Goal: Task Accomplishment & Management: Use online tool/utility

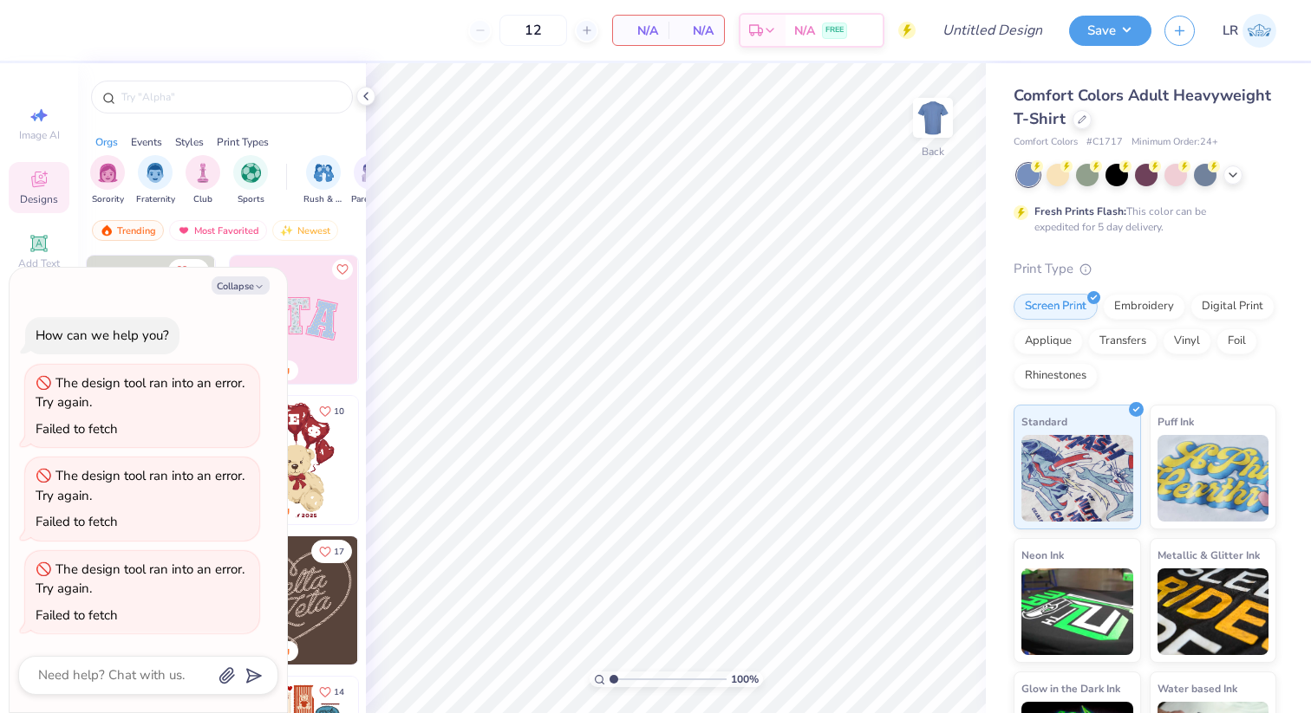
click at [1267, 37] on img at bounding box center [1259, 31] width 34 height 34
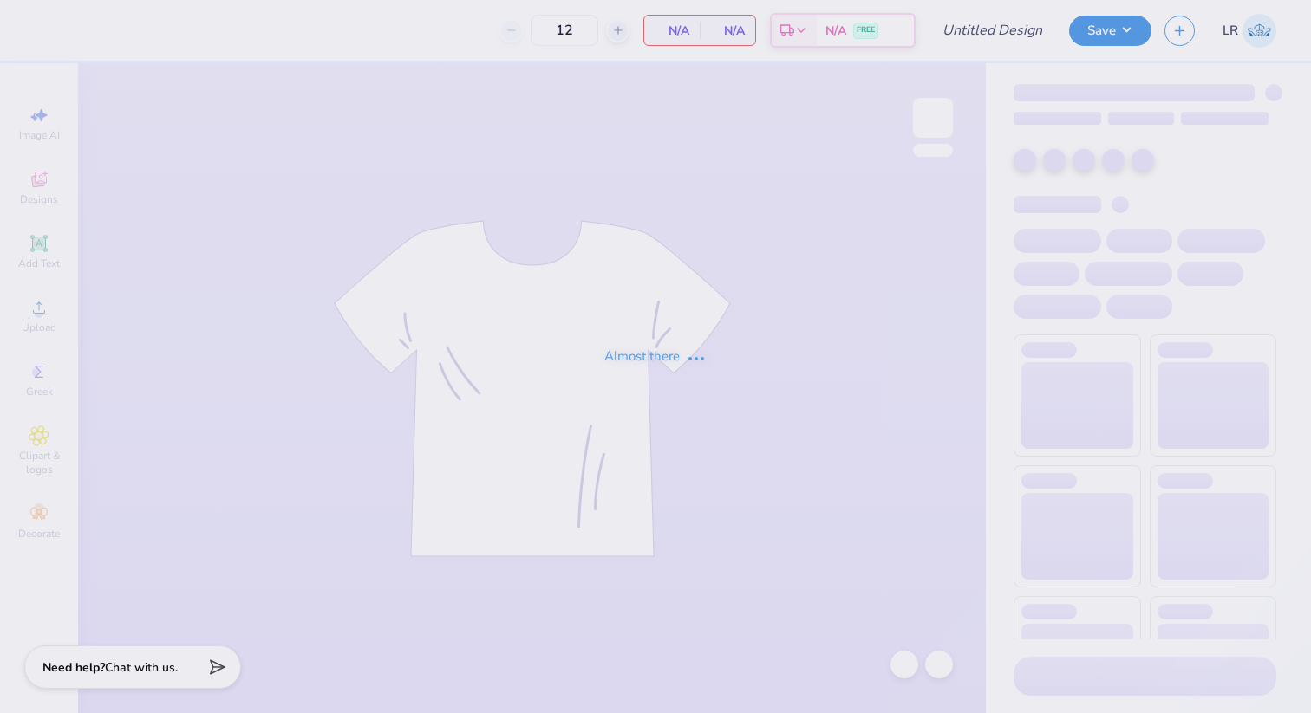
type input "Rowan Dance F25"
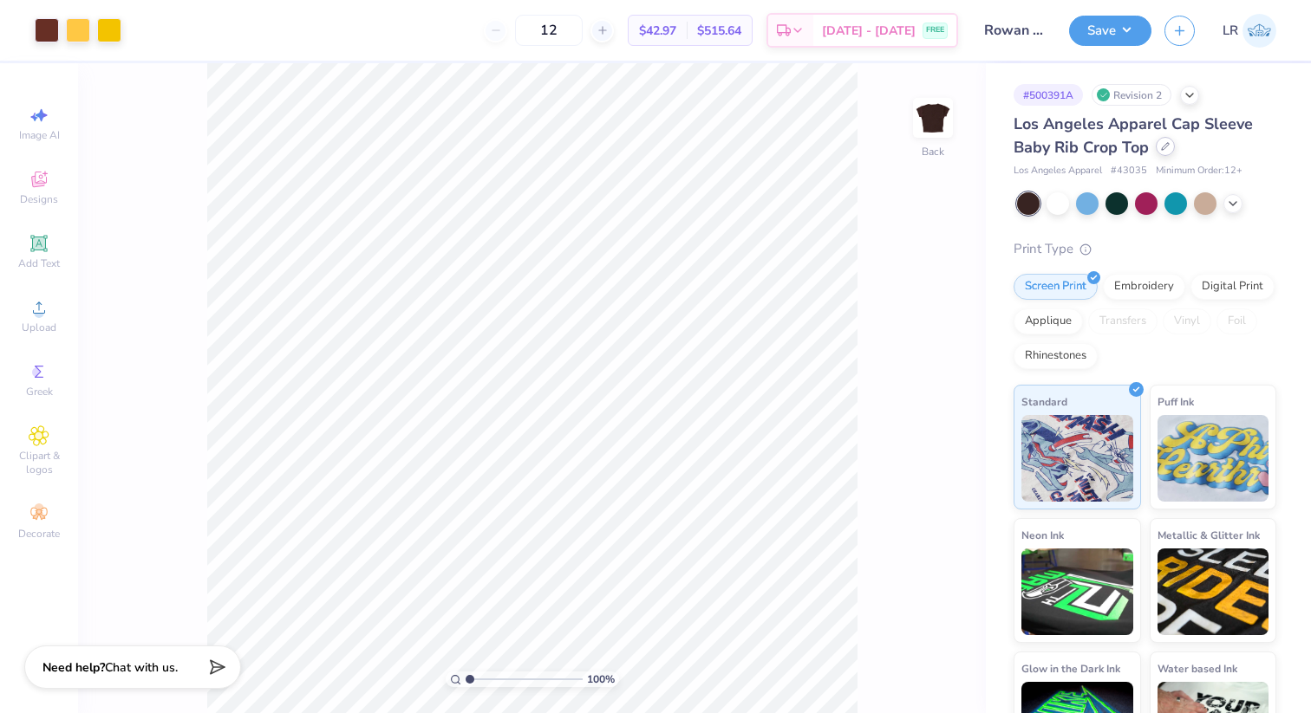
click at [1159, 146] on div at bounding box center [1165, 146] width 19 height 19
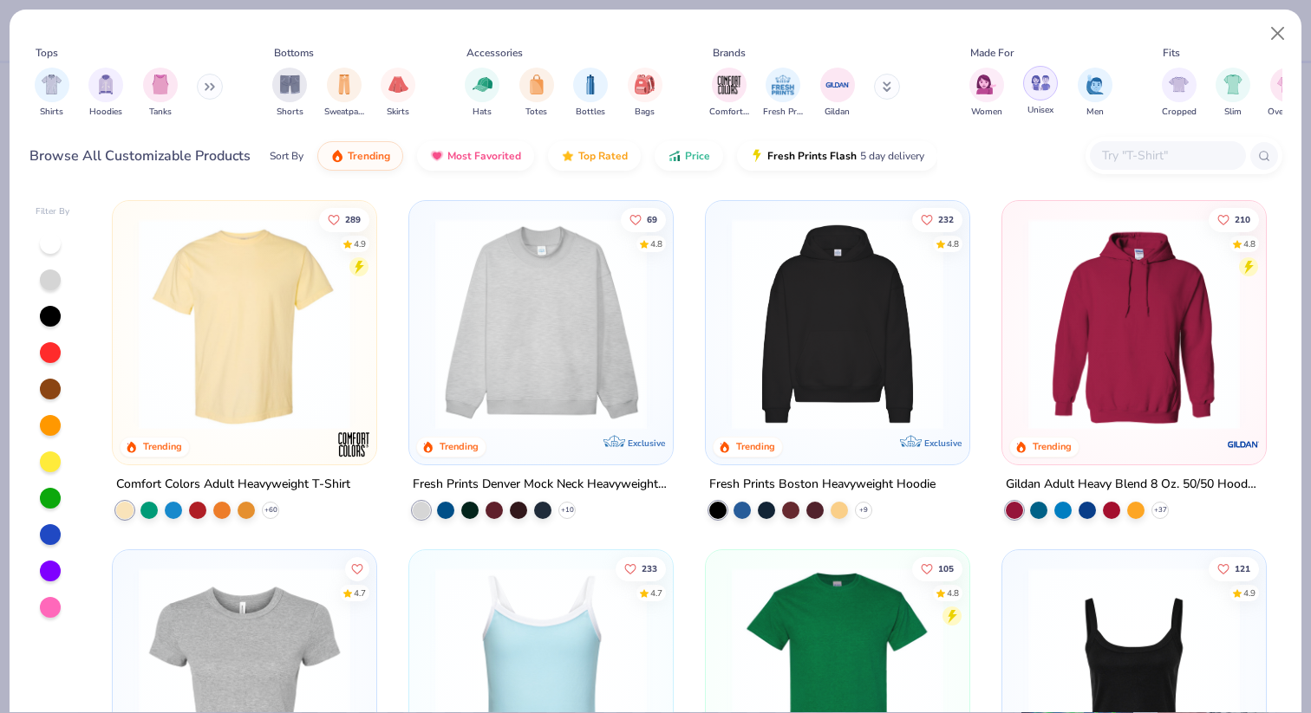
click at [1027, 91] on div "filter for Unisex" at bounding box center [1040, 83] width 35 height 35
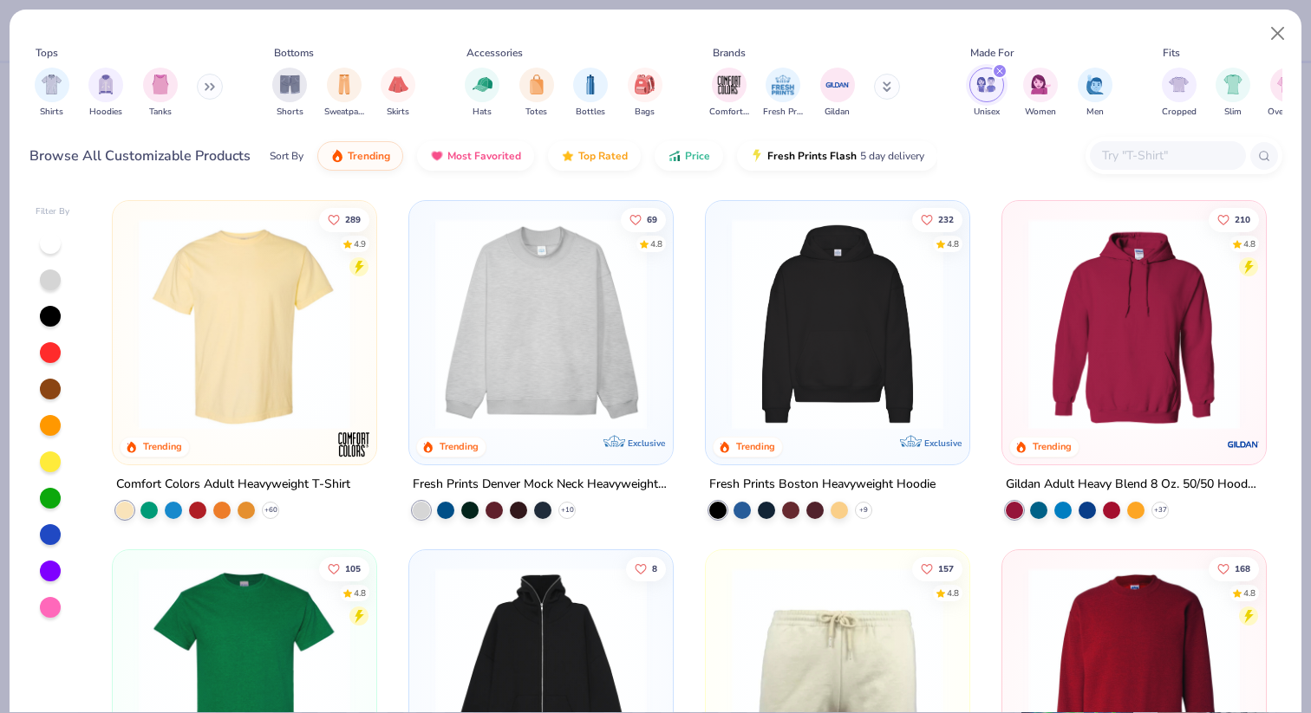
click at [1128, 160] on input "text" at bounding box center [1167, 156] width 134 height 20
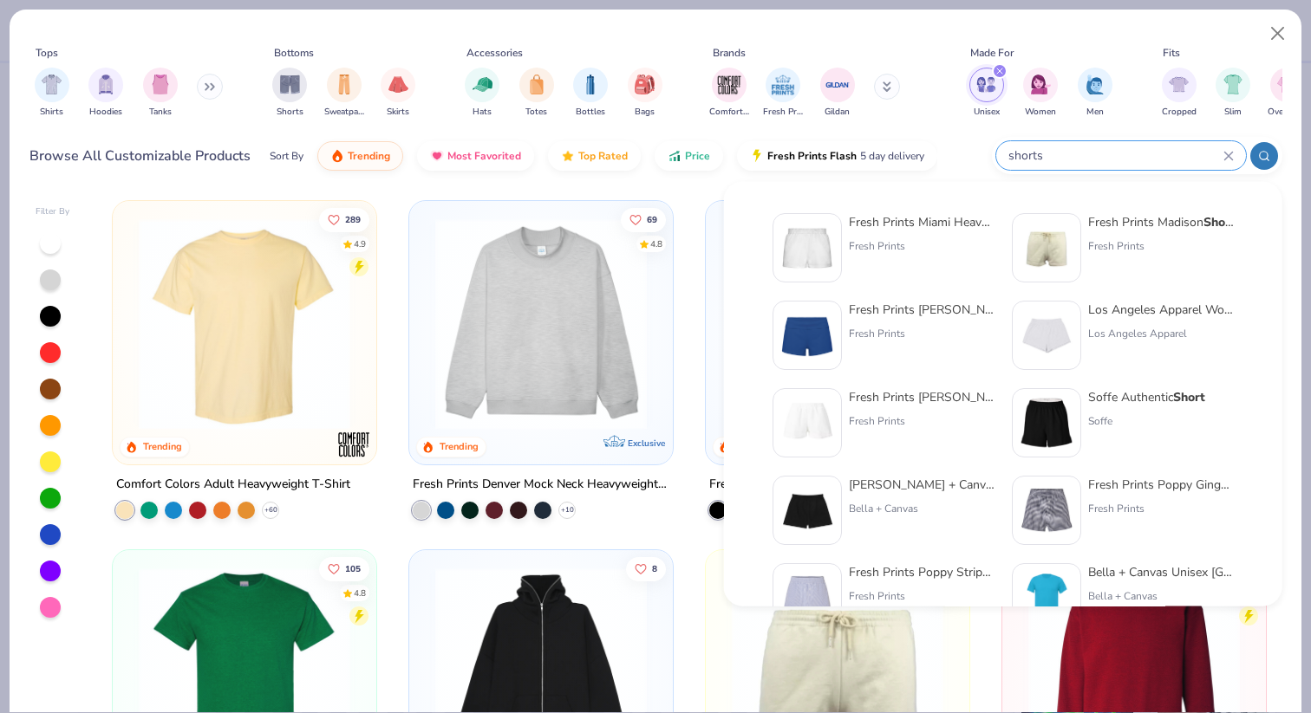
type input "shorts"
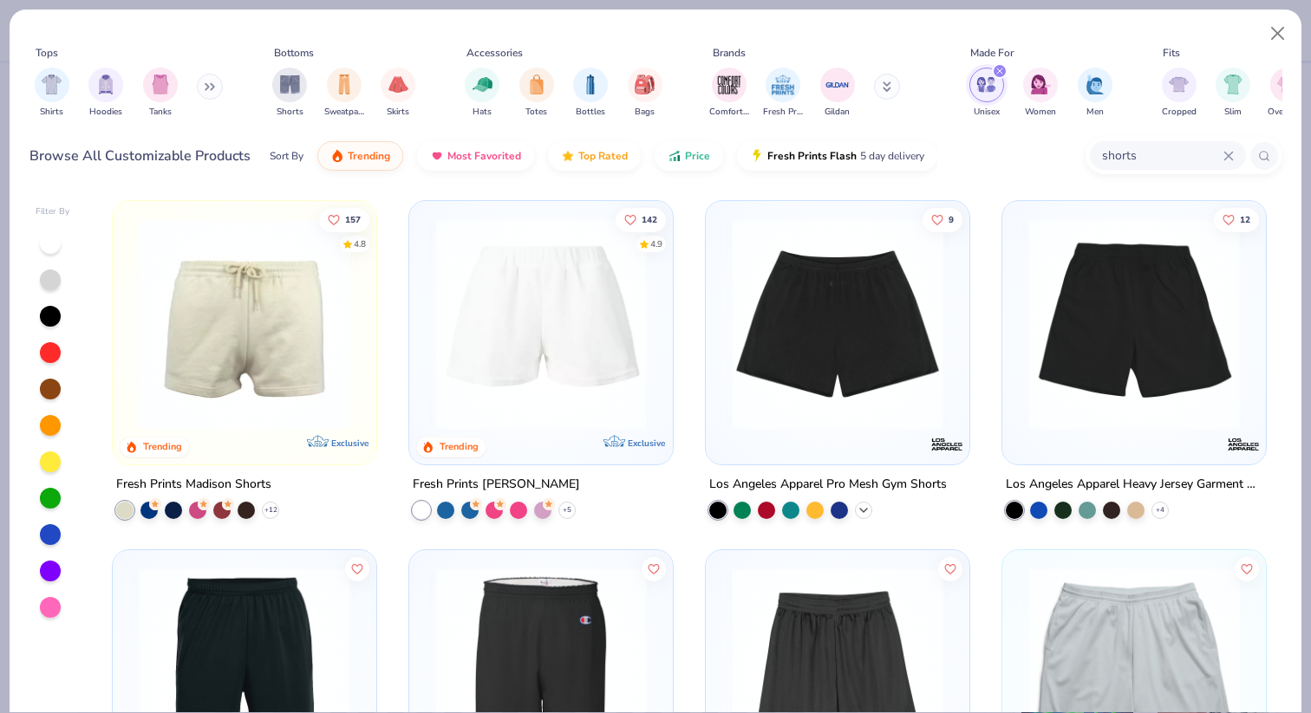
click at [864, 509] on polyline at bounding box center [863, 510] width 7 height 3
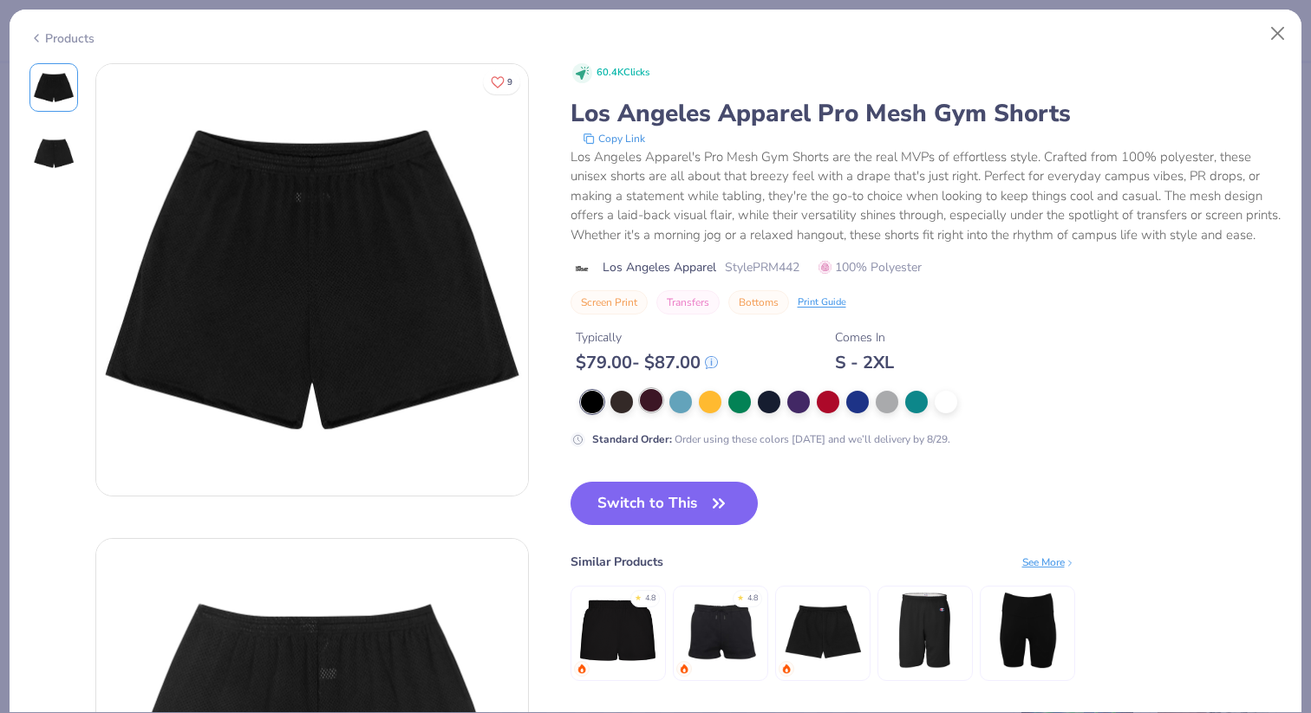
click at [648, 412] on div at bounding box center [651, 400] width 23 height 23
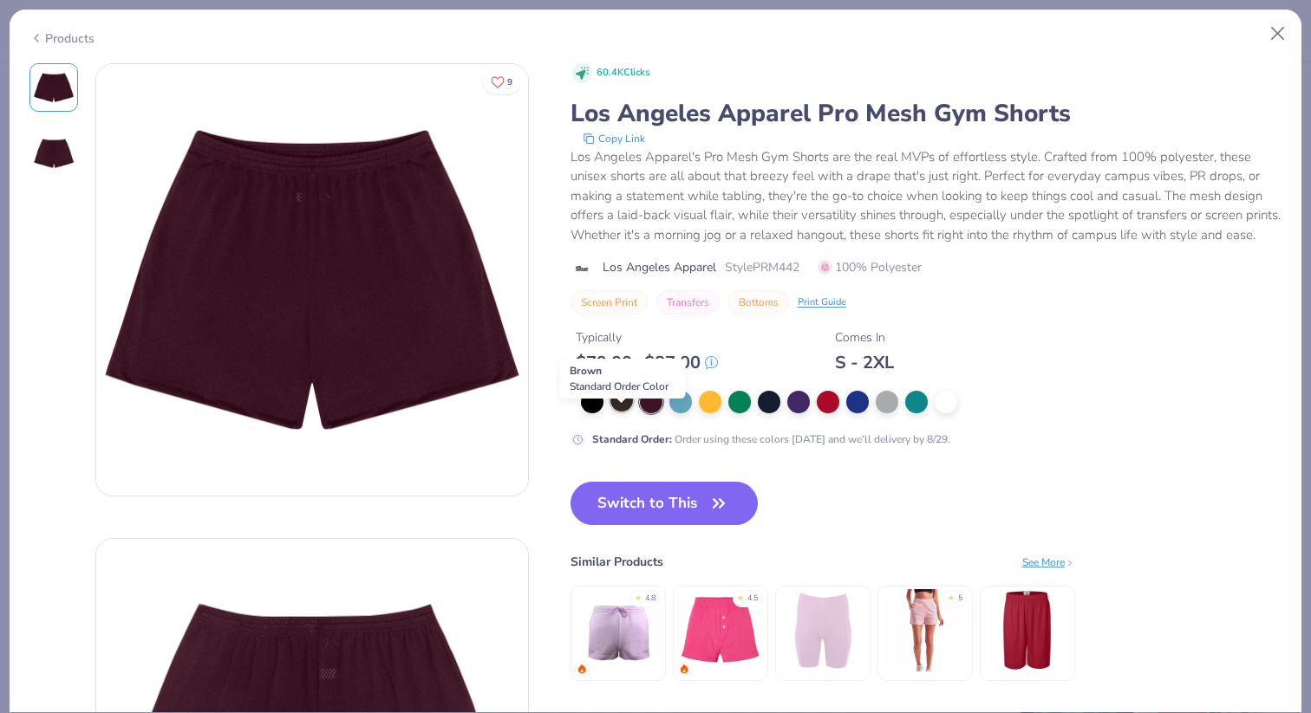
click at [623, 412] on div at bounding box center [621, 400] width 23 height 23
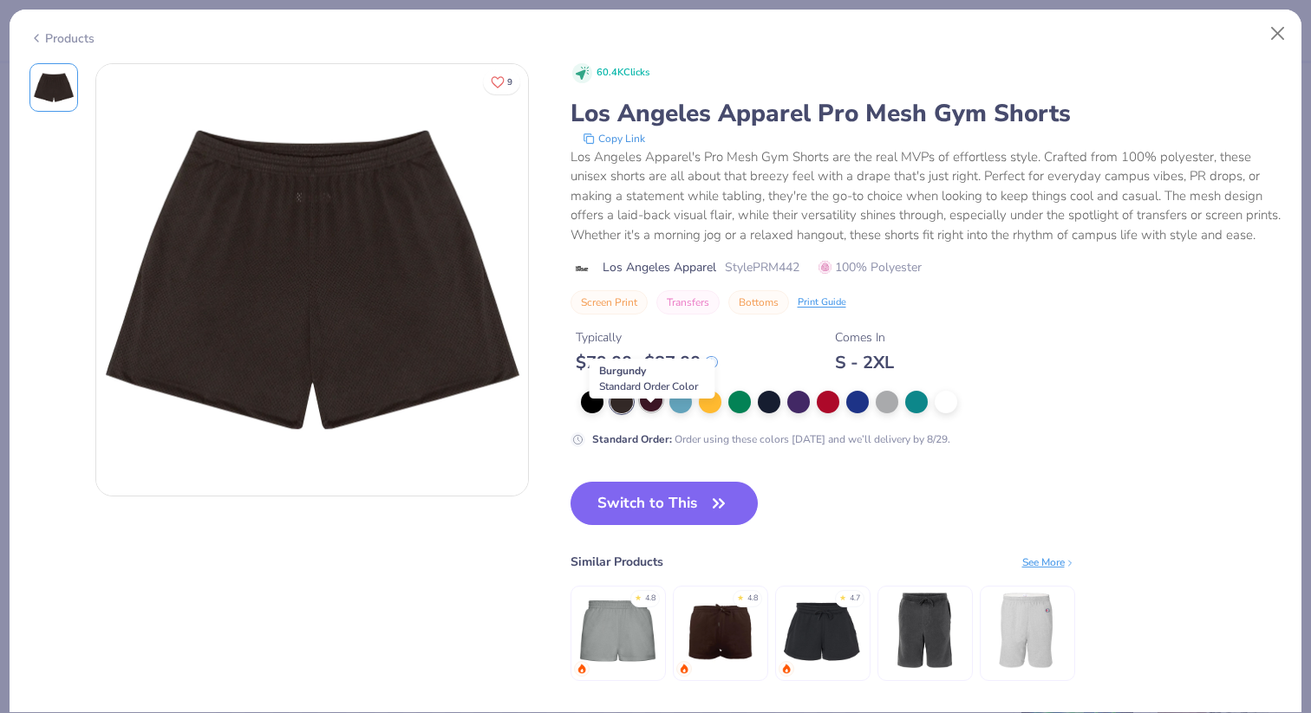
click at [650, 412] on div at bounding box center [651, 400] width 23 height 23
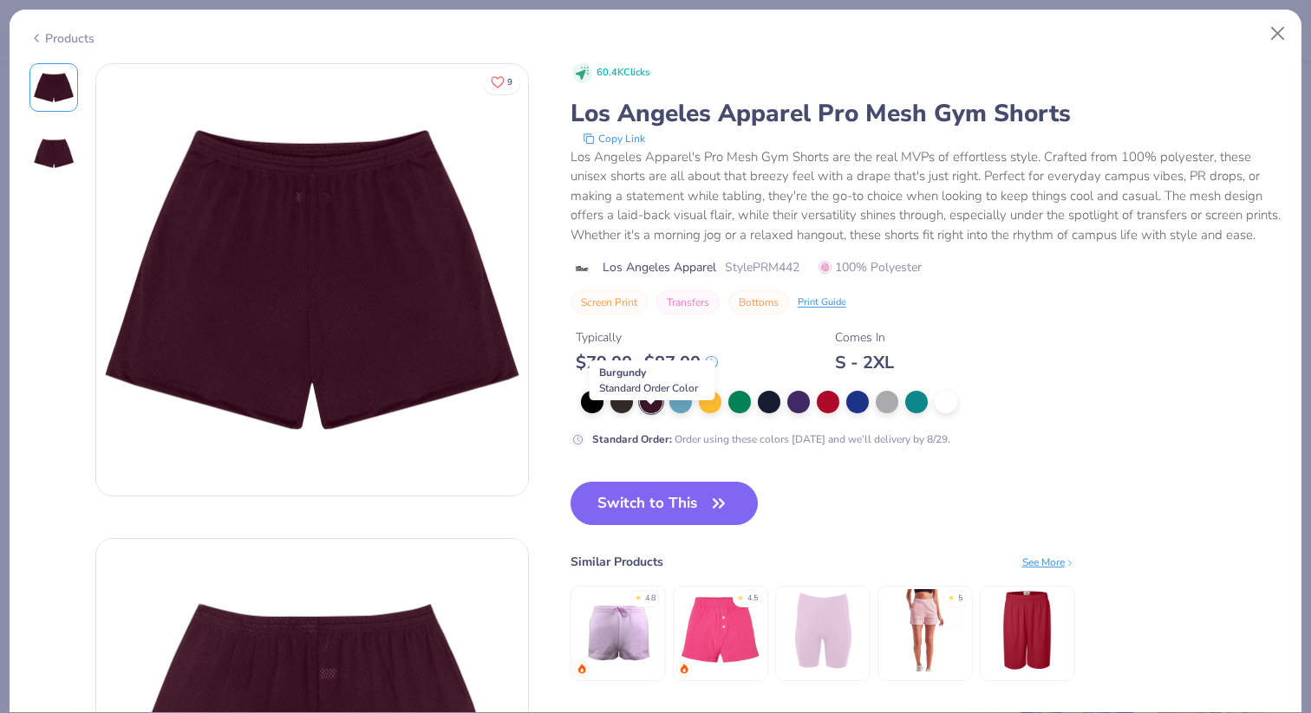
click at [655, 414] on div at bounding box center [651, 402] width 23 height 23
click at [617, 412] on div at bounding box center [621, 400] width 23 height 23
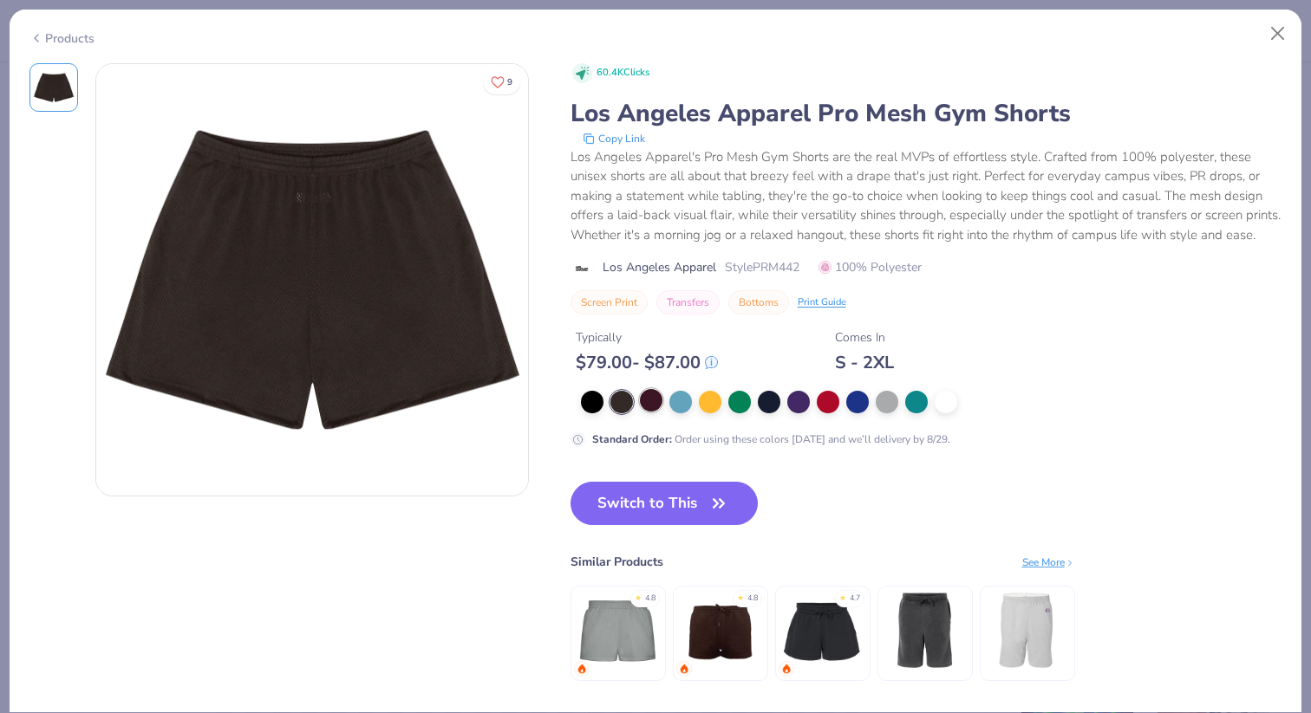
click at [643, 412] on div at bounding box center [651, 400] width 23 height 23
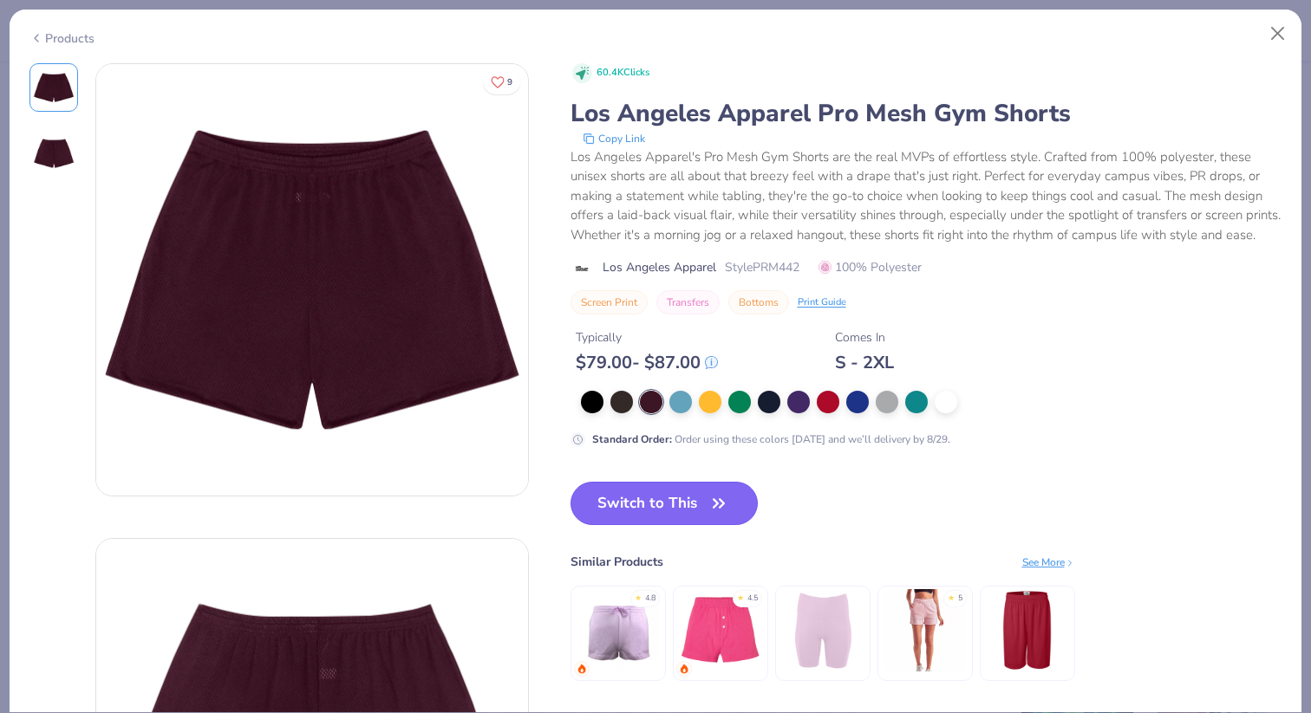
click at [661, 525] on button "Switch to This" at bounding box center [664, 503] width 188 height 43
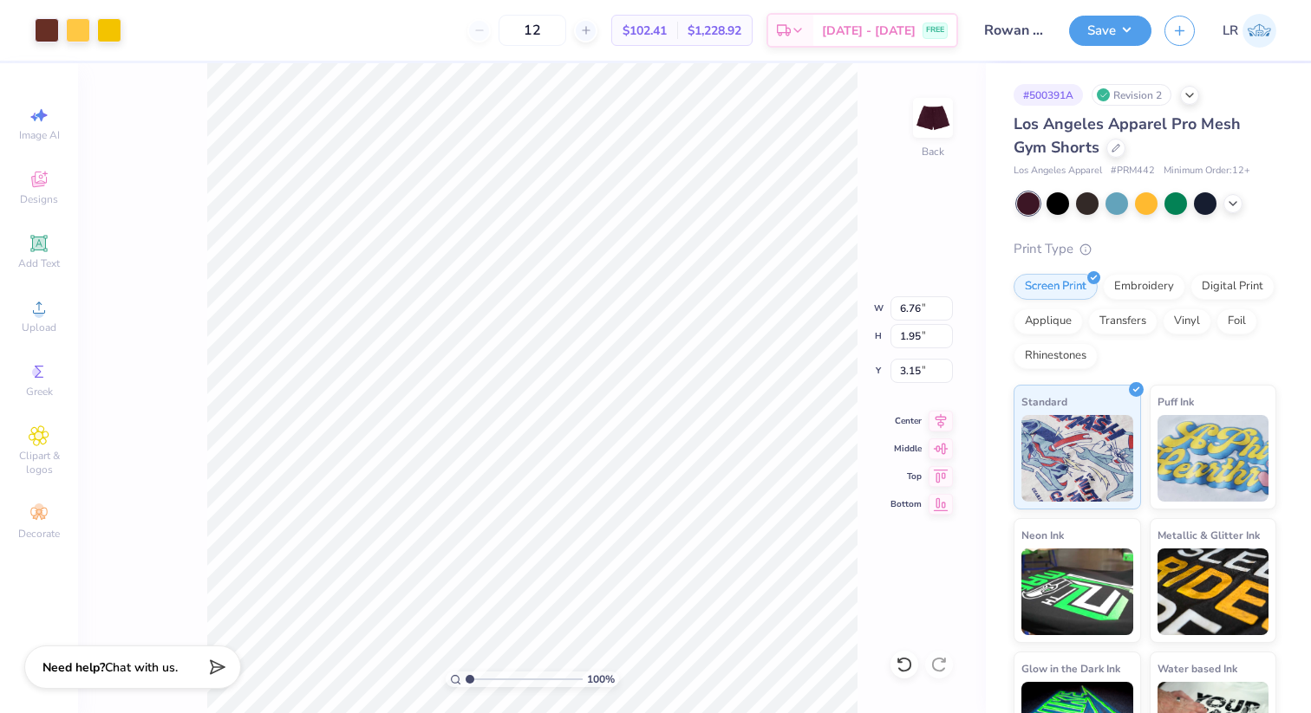
type input "13.08"
type input "6.55"
type input "2.36"
type input "13.06"
type input "6.43"
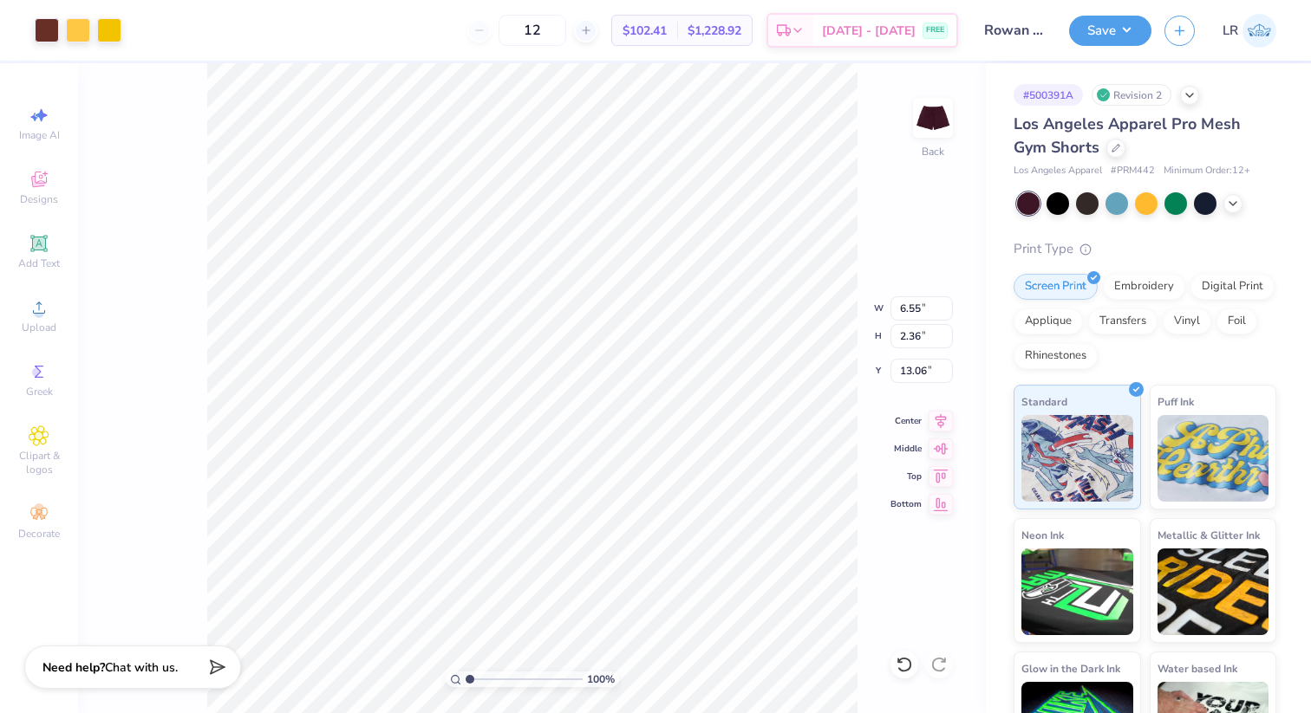
type input "2.70"
type input "12.89"
type input "13.30"
type input "12.95"
type input "6.36"
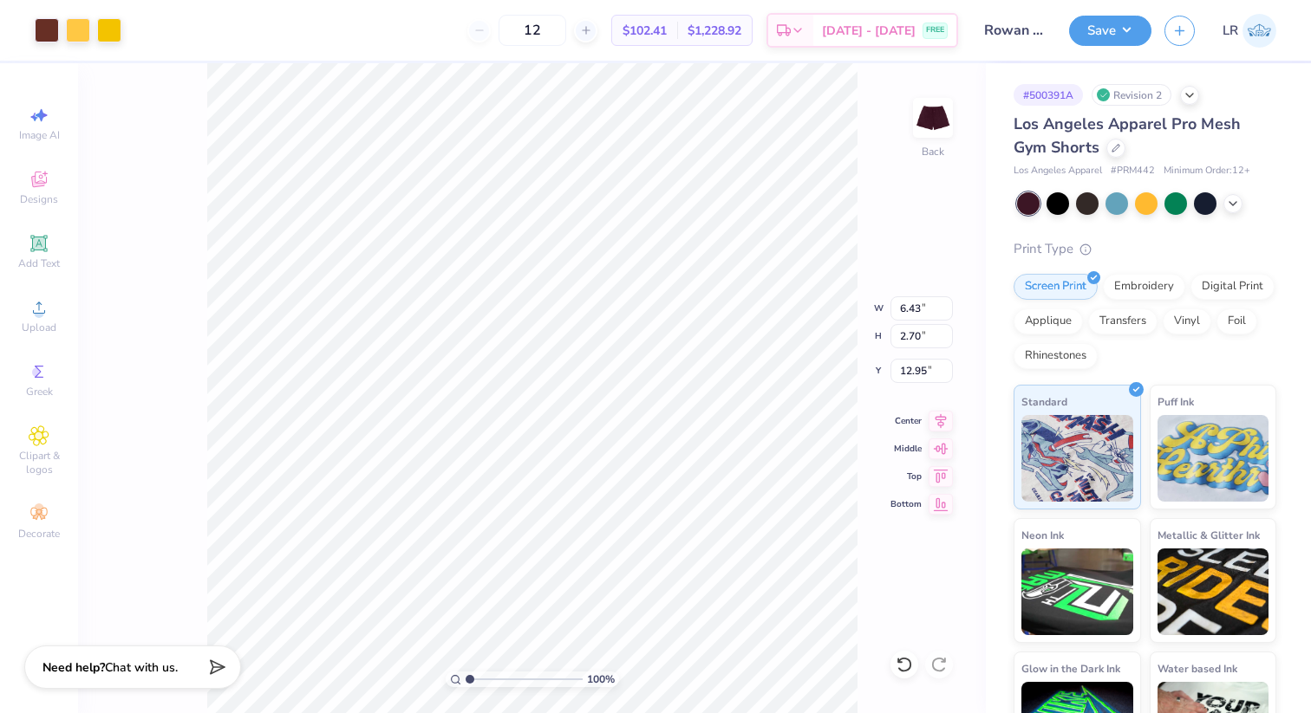
type input "2.86"
type input "12.87"
type input "6.14"
type input "3.31"
type input "12.64"
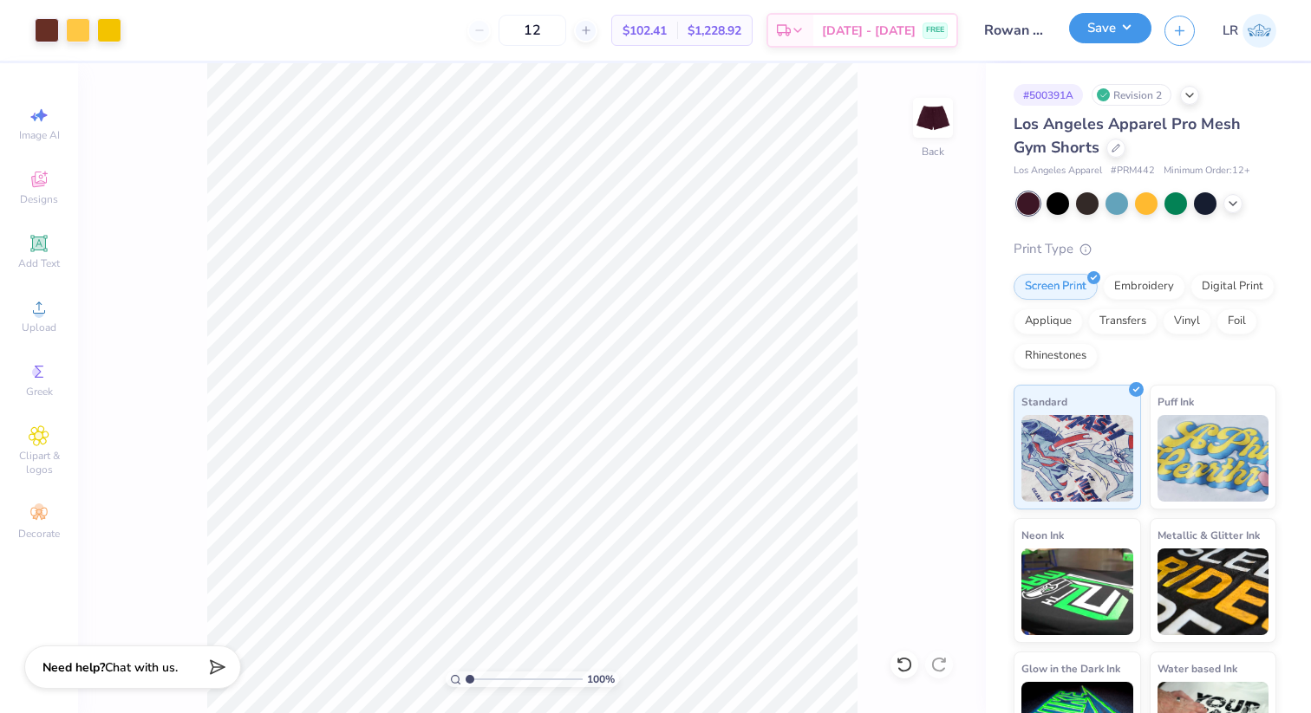
click at [1100, 26] on button "Save" at bounding box center [1110, 28] width 82 height 30
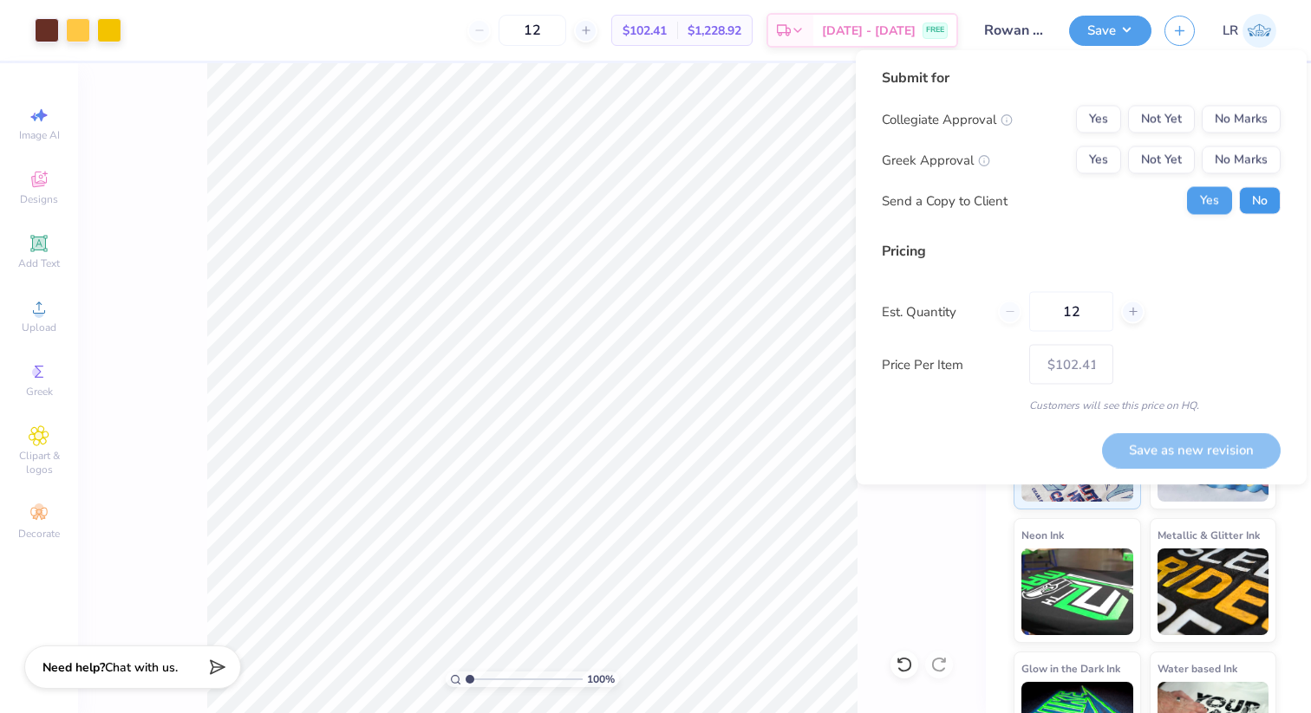
click at [1266, 199] on button "No" at bounding box center [1260, 201] width 42 height 28
click at [1097, 118] on button "Yes" at bounding box center [1098, 120] width 45 height 28
click at [1216, 166] on button "No Marks" at bounding box center [1241, 161] width 79 height 28
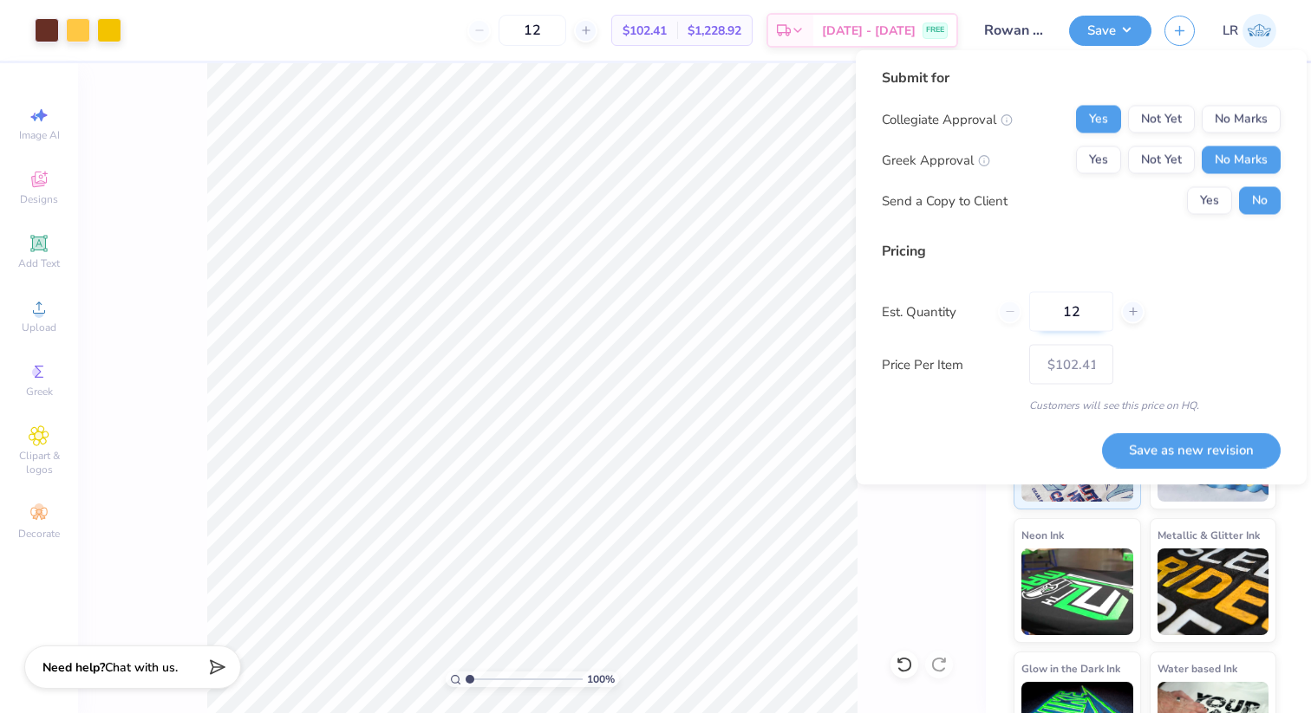
click at [1095, 316] on input "12" at bounding box center [1071, 312] width 84 height 40
type input "1"
type input "0"
type input "024"
type input "24"
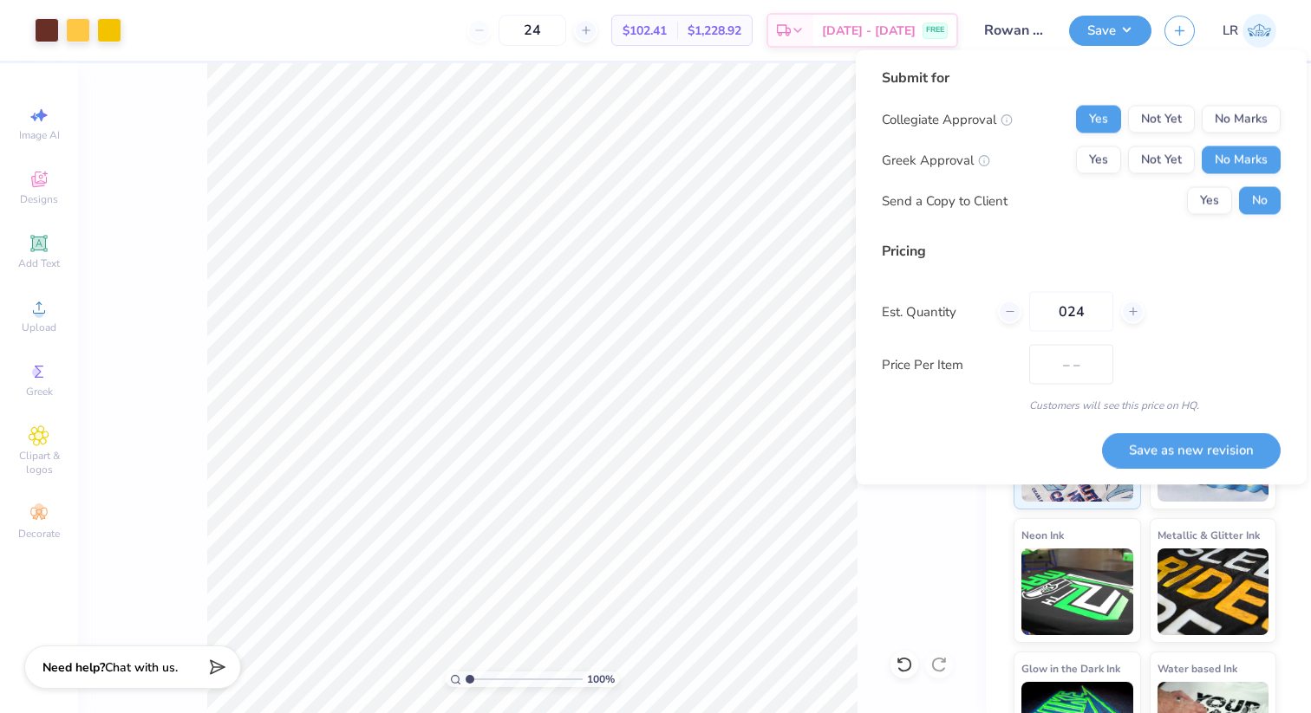
type input "$89.28"
type input "024"
click at [1182, 444] on button "Save as new revision" at bounding box center [1191, 451] width 179 height 36
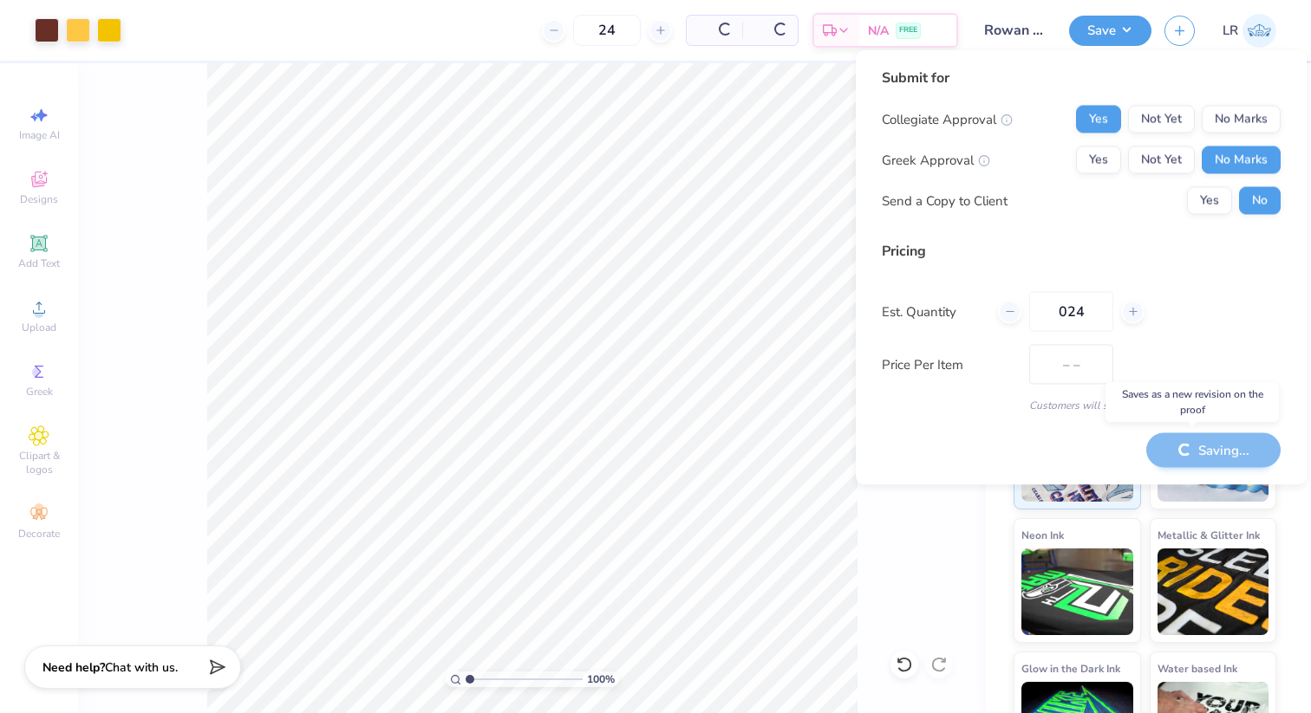
type input "$89.28"
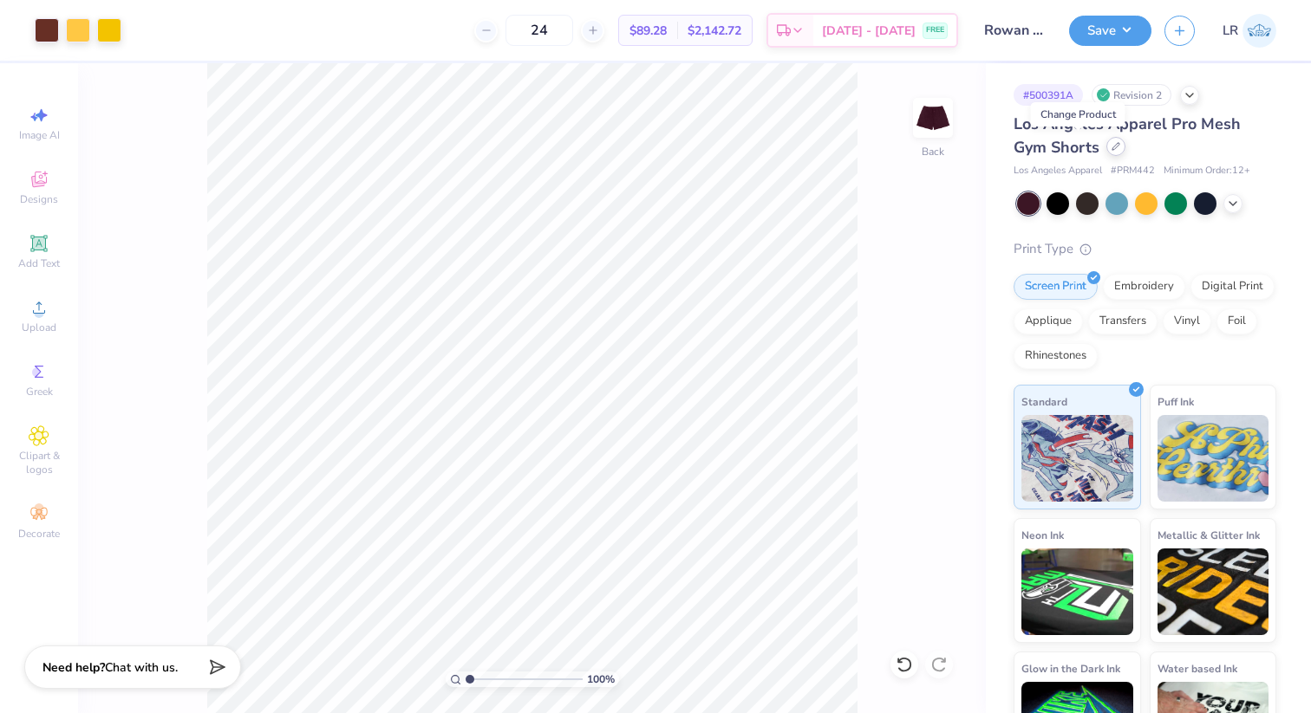
click at [1111, 149] on icon at bounding box center [1115, 146] width 9 height 9
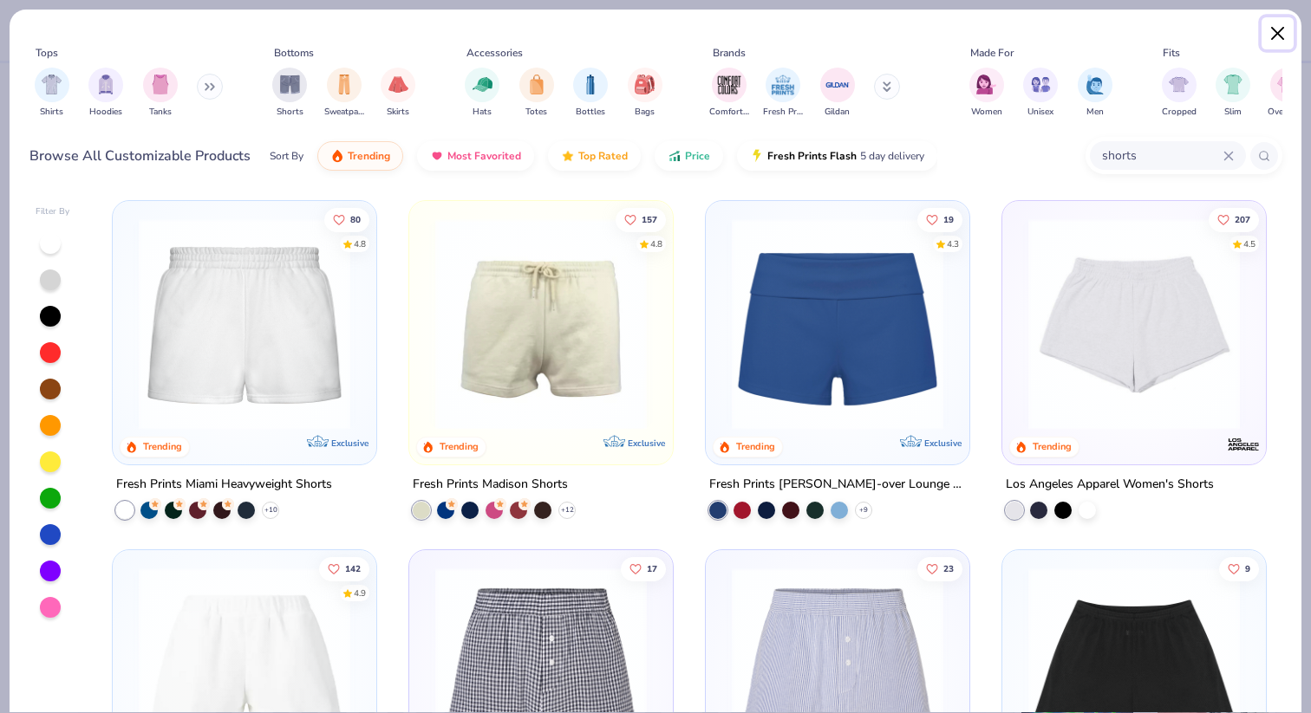
click at [1274, 39] on button "Close" at bounding box center [1277, 33] width 33 height 33
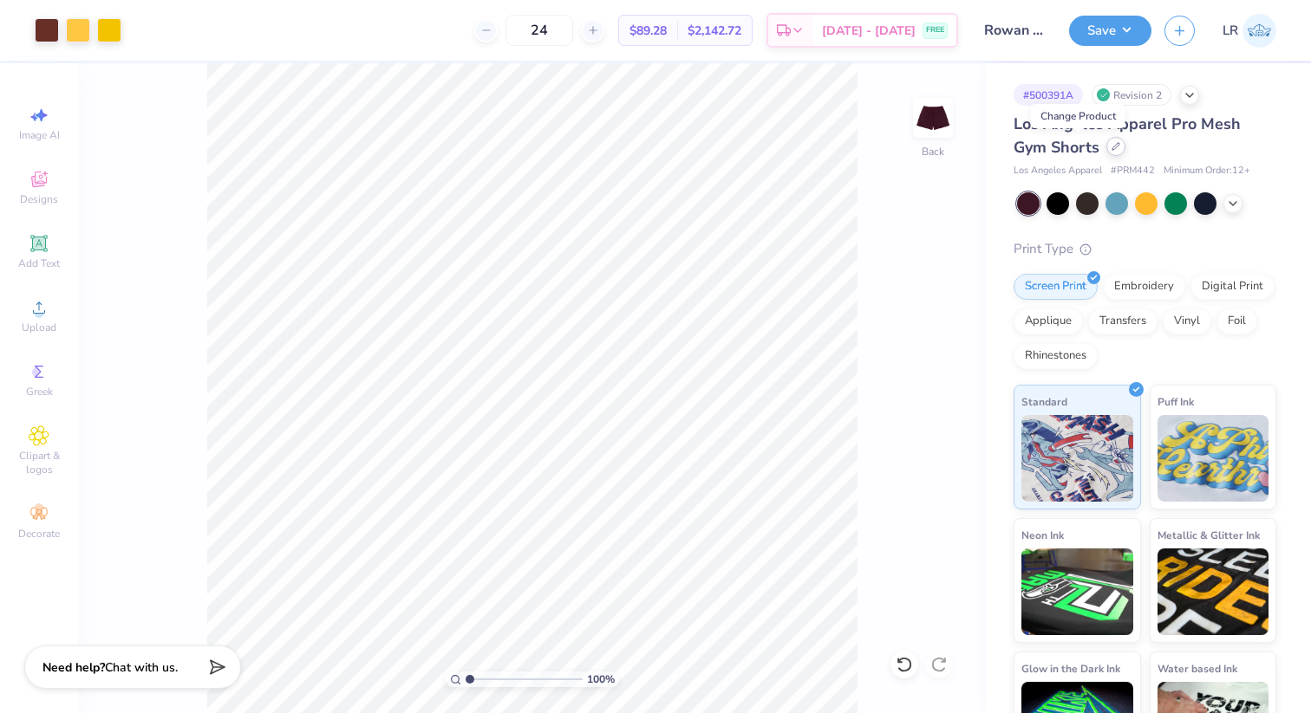
click at [1112, 147] on icon at bounding box center [1115, 146] width 7 height 7
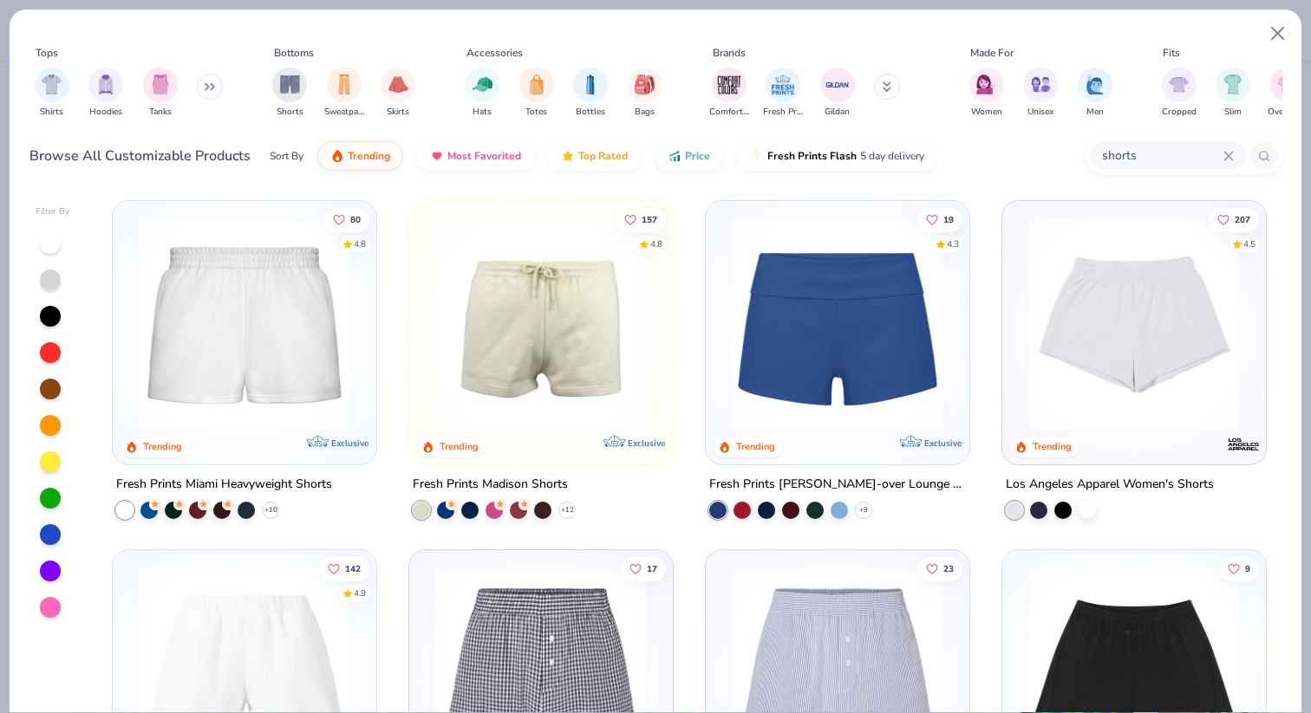
click at [1237, 149] on div "shorts" at bounding box center [1168, 155] width 156 height 29
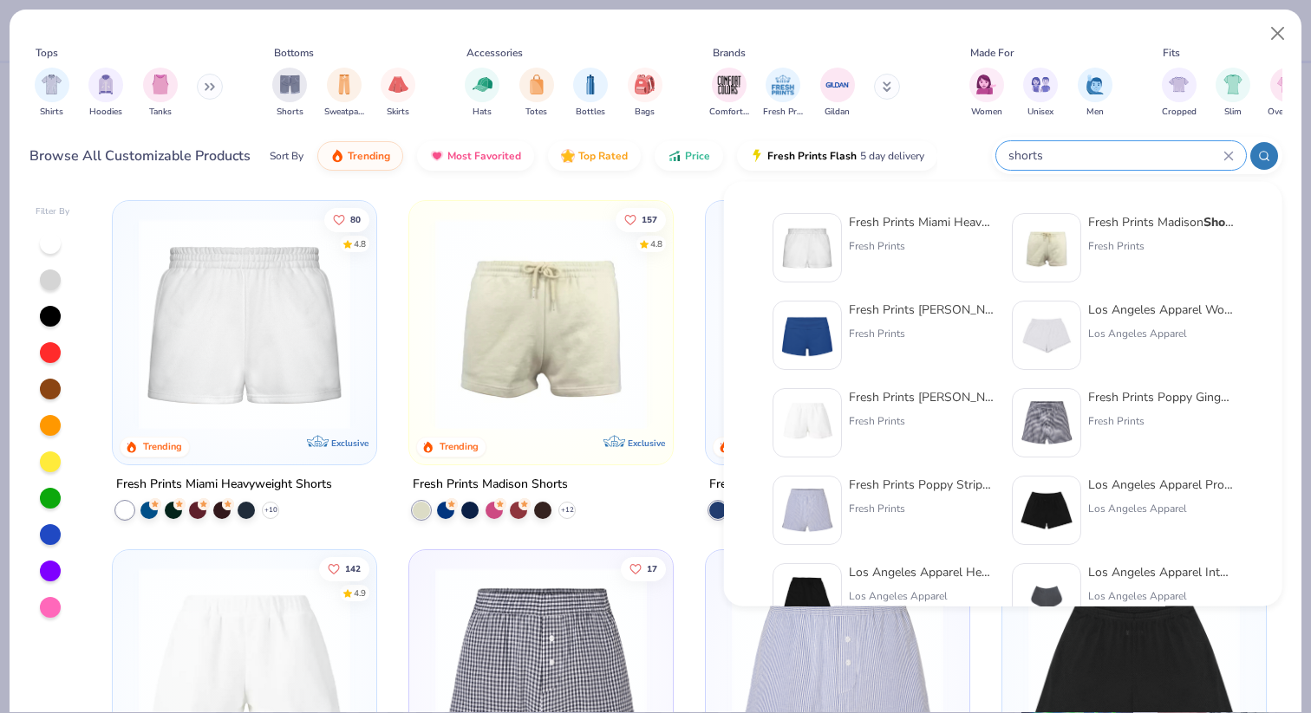
click at [1233, 150] on div "shorts" at bounding box center [1121, 155] width 250 height 29
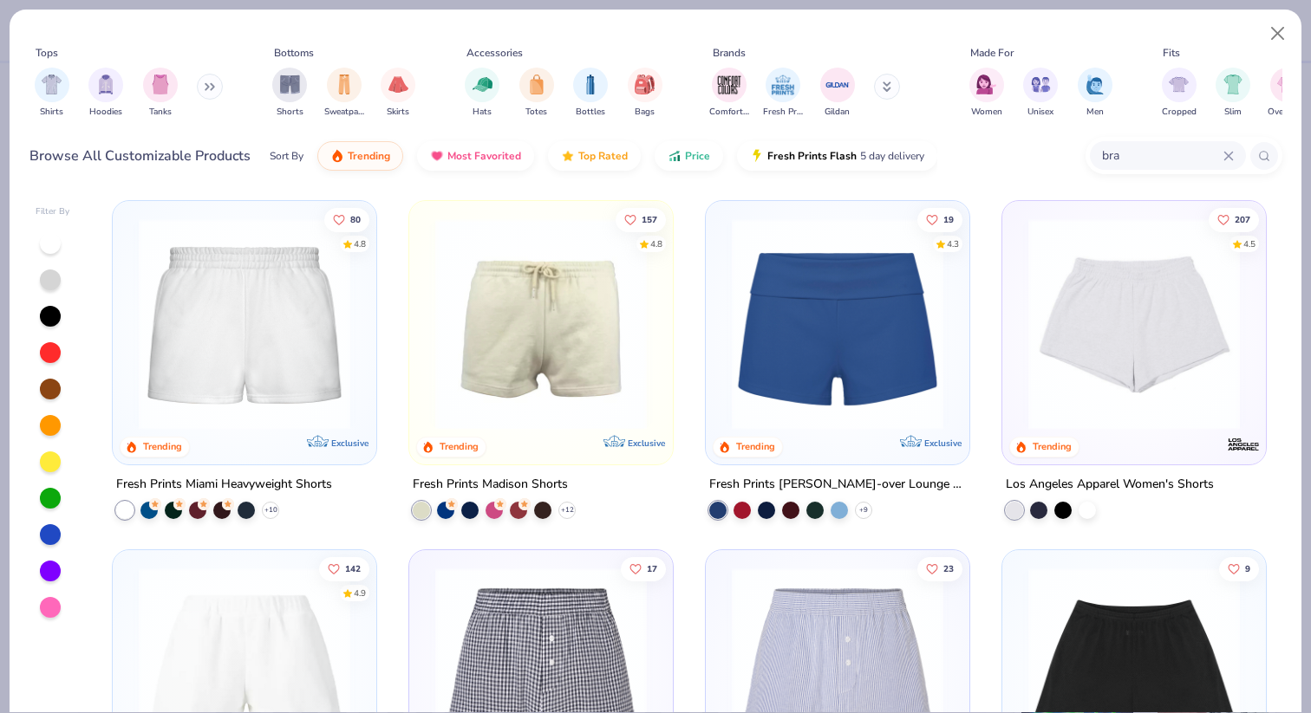
type input "bra"
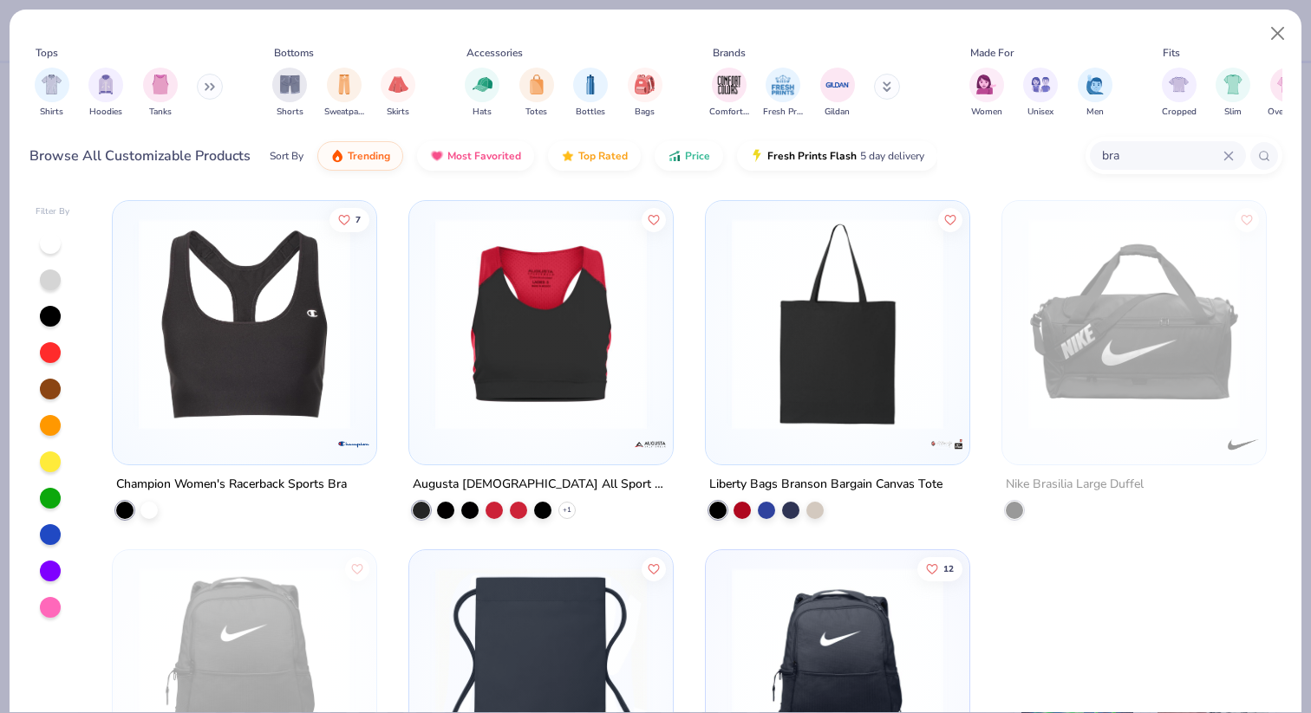
scroll to position [4, 0]
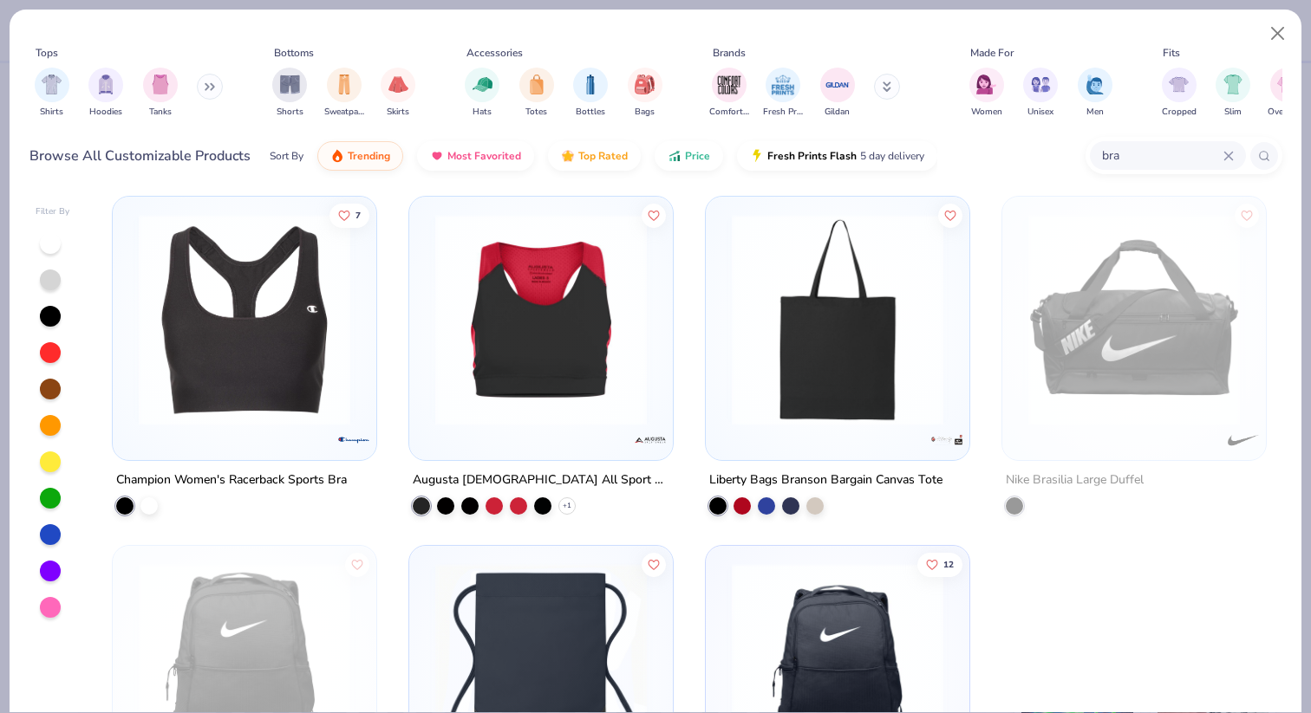
click at [572, 323] on img at bounding box center [541, 320] width 229 height 212
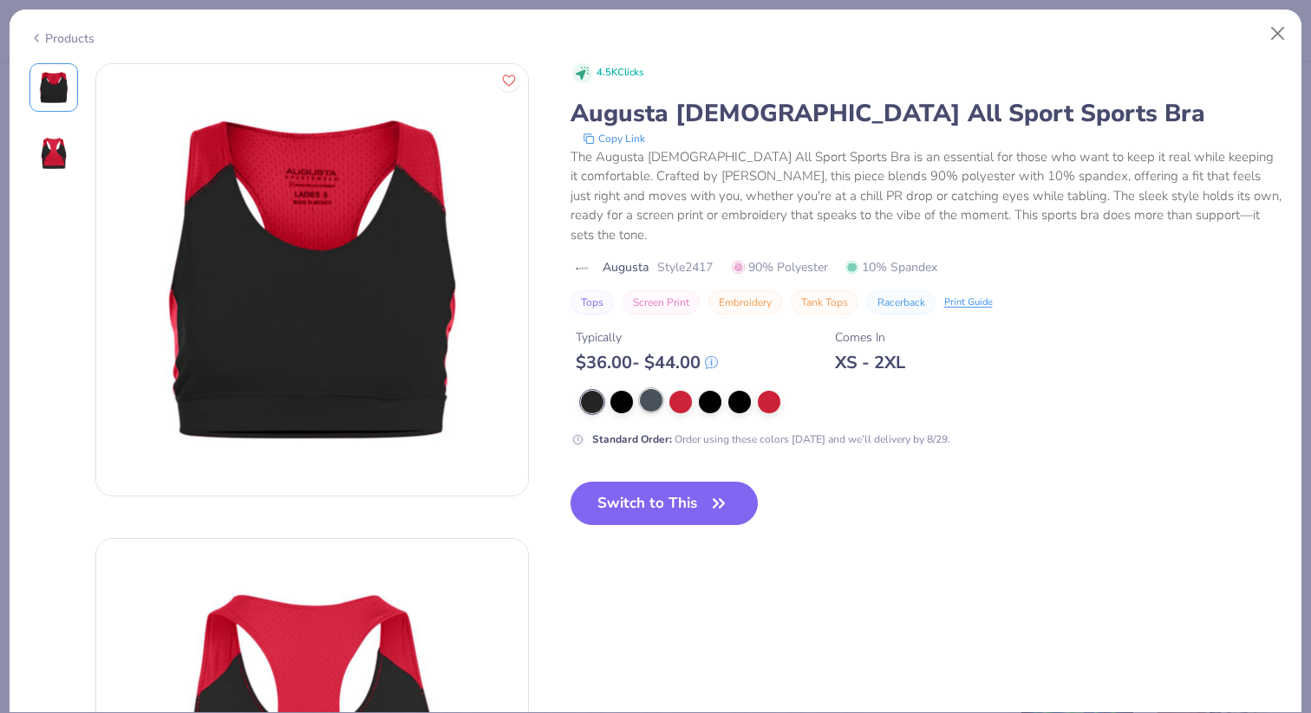
click at [643, 389] on div at bounding box center [651, 400] width 23 height 23
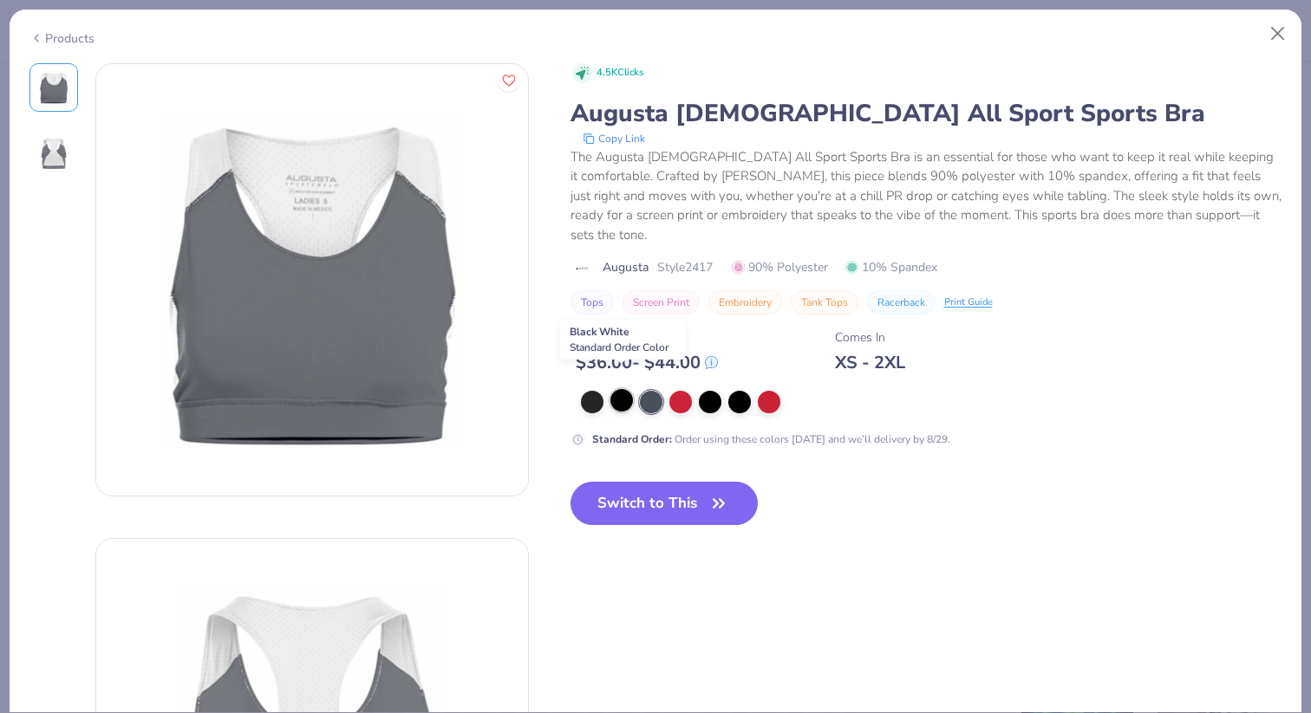
click at [622, 389] on div at bounding box center [621, 400] width 23 height 23
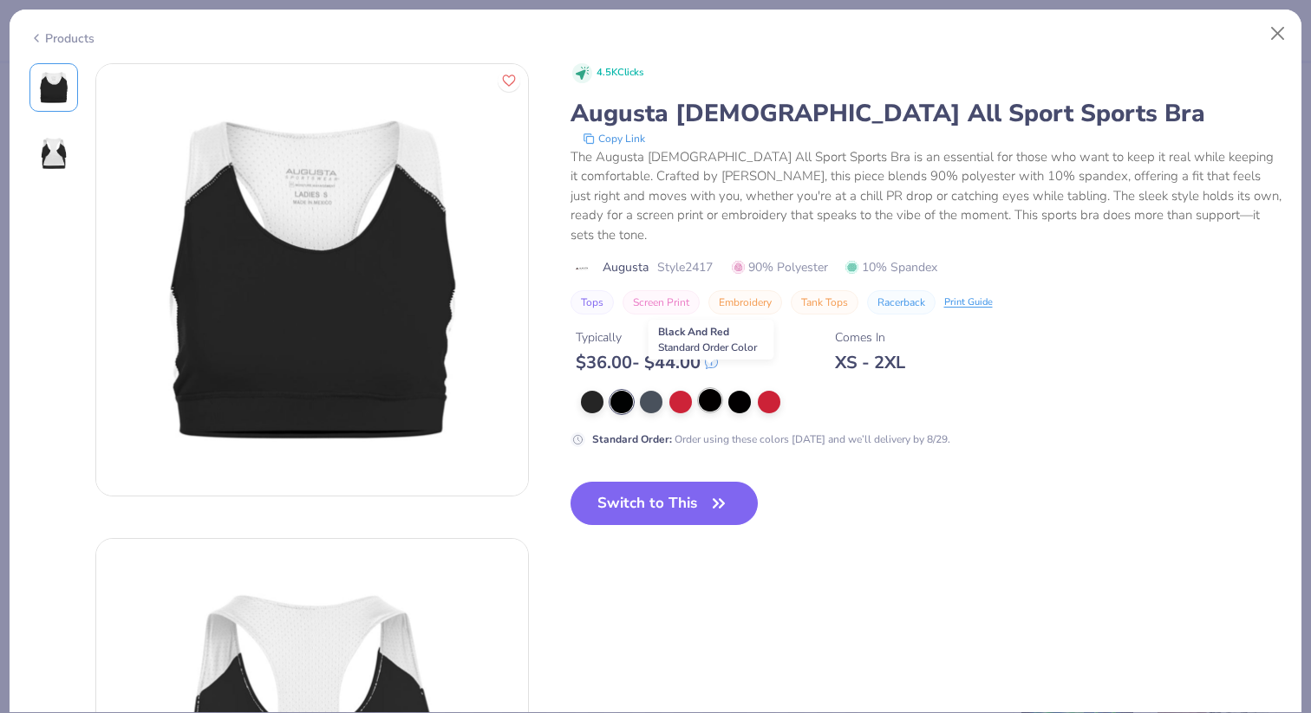
click at [719, 389] on div at bounding box center [710, 400] width 23 height 23
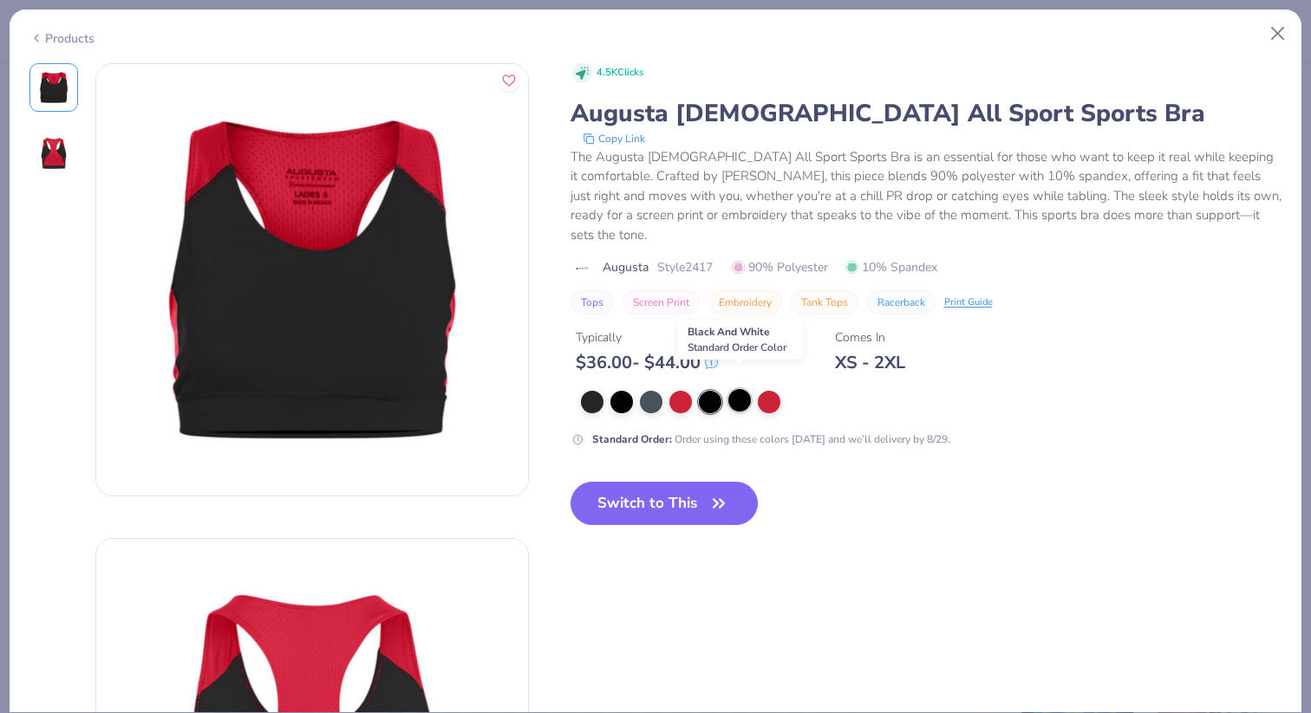
click at [748, 389] on div at bounding box center [739, 400] width 23 height 23
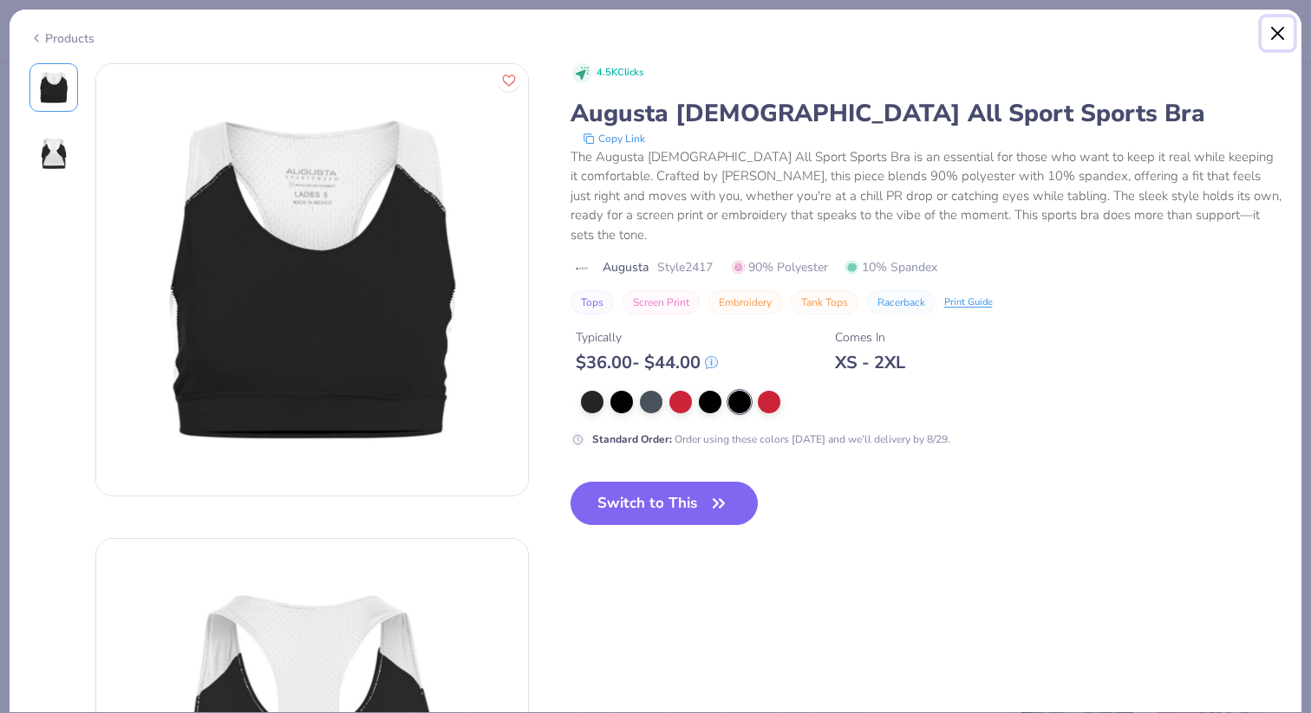
click at [1274, 37] on button "Close" at bounding box center [1277, 33] width 33 height 33
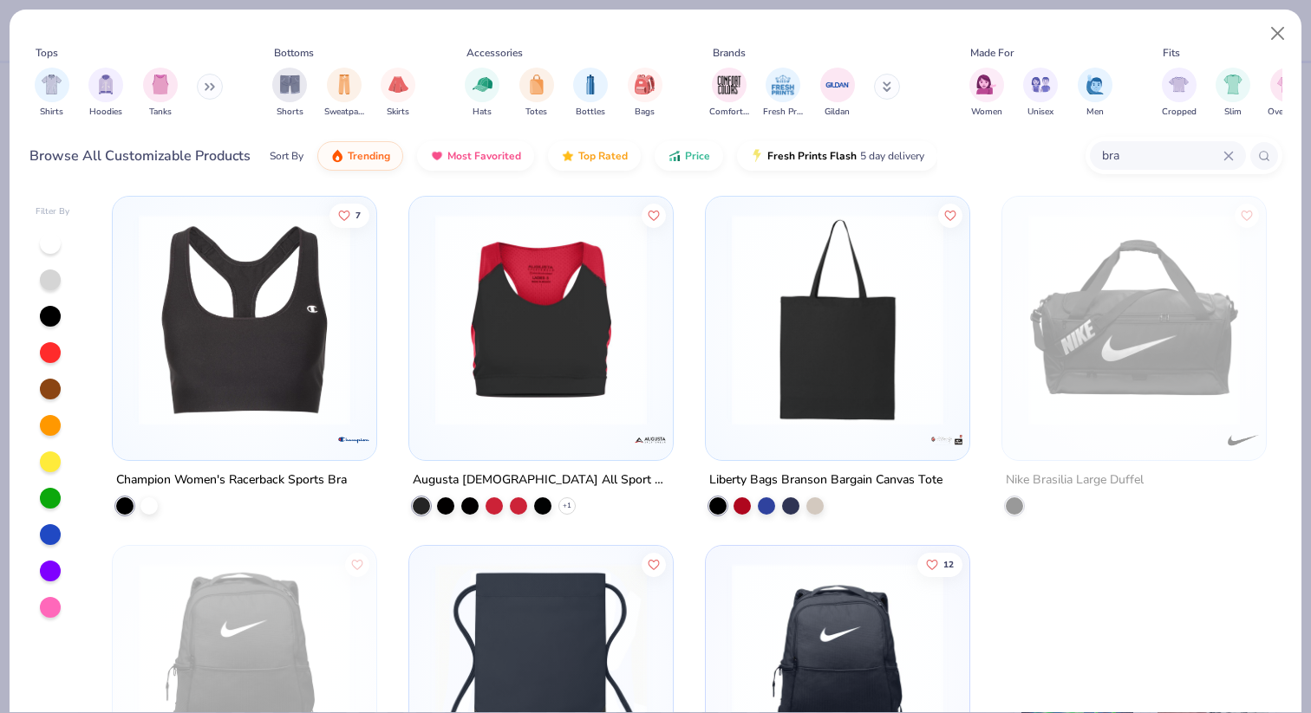
click at [227, 297] on img at bounding box center [244, 320] width 229 height 212
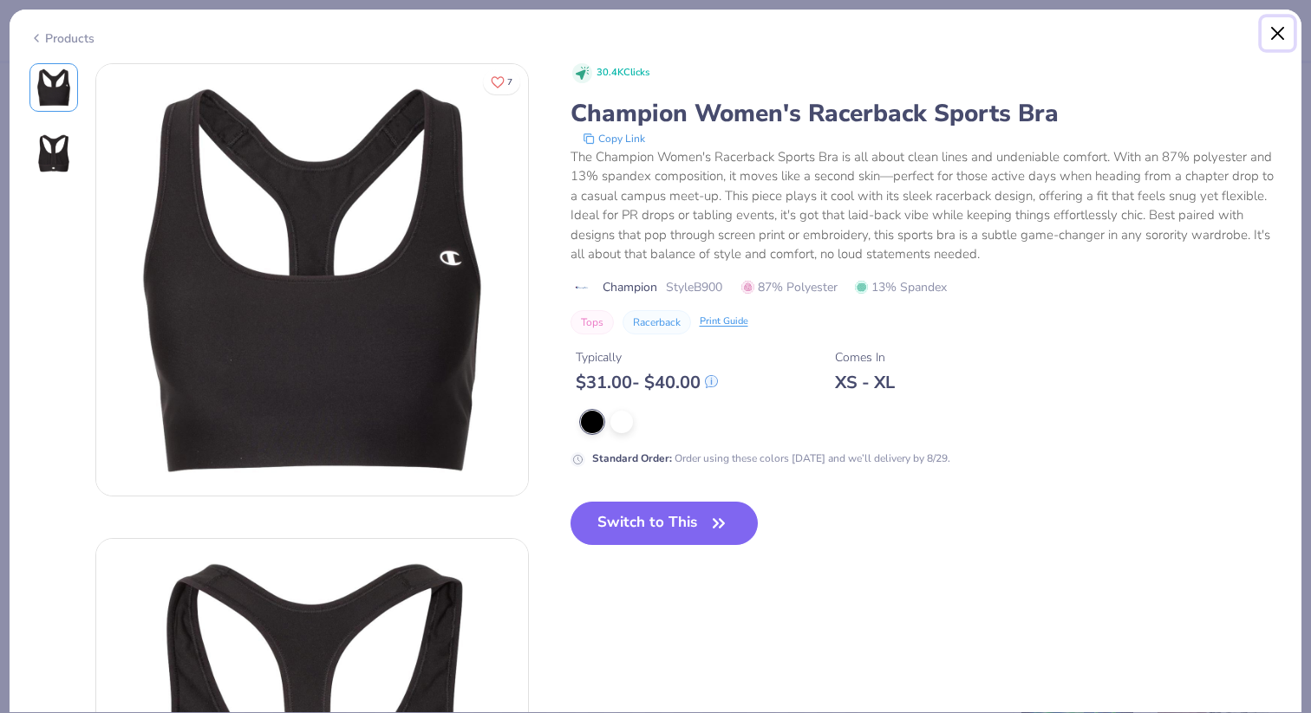
click at [1277, 34] on button "Close" at bounding box center [1277, 33] width 33 height 33
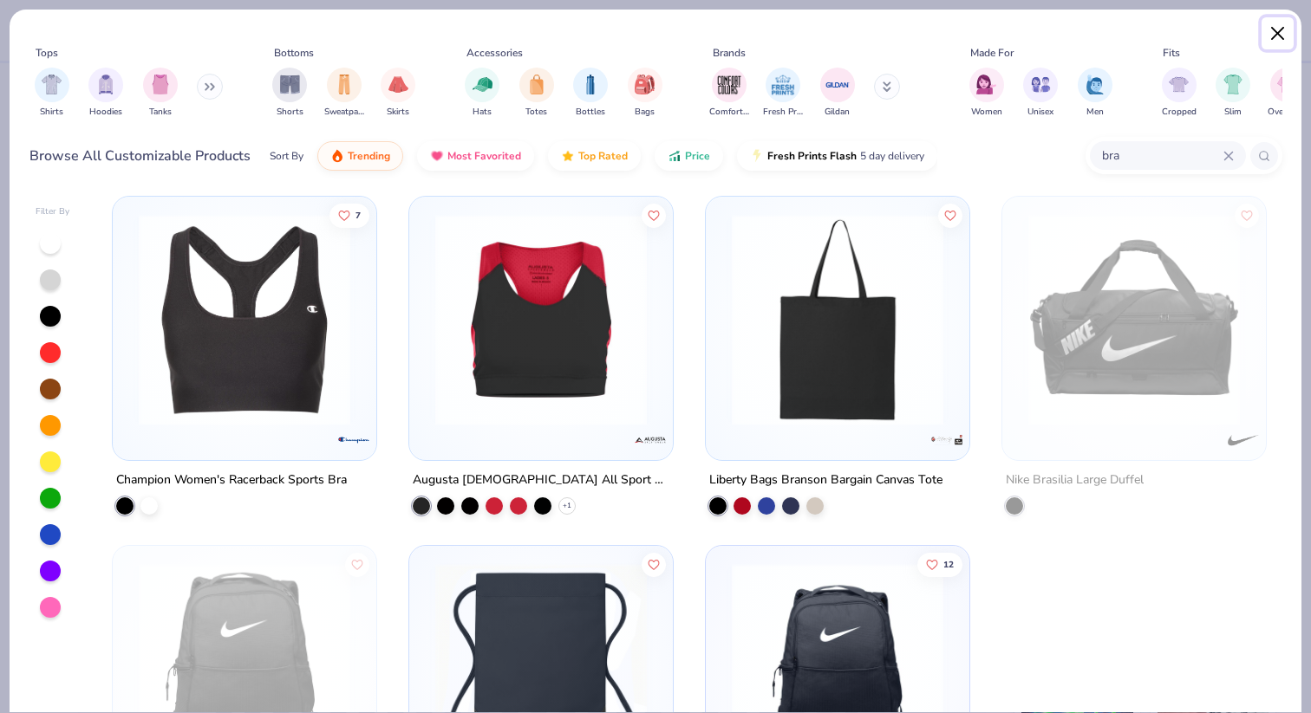
click at [1277, 27] on button "Close" at bounding box center [1277, 33] width 33 height 33
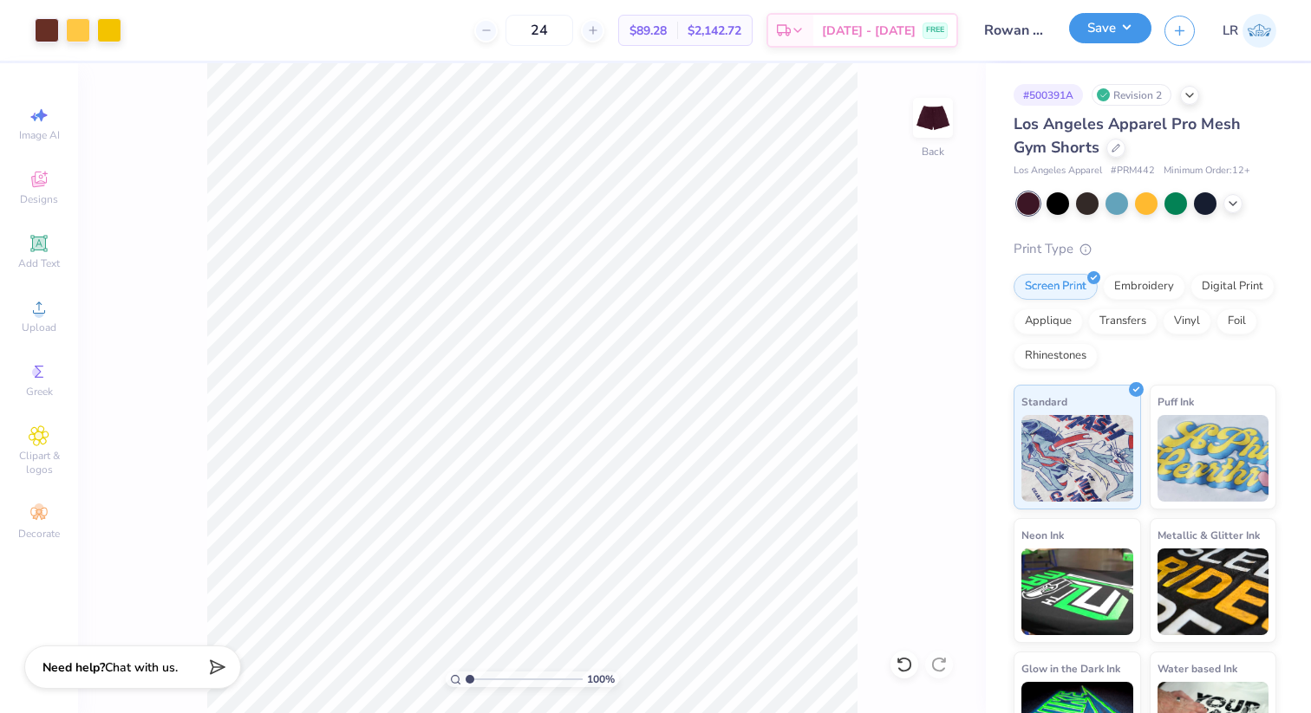
click at [1108, 28] on button "Save" at bounding box center [1110, 28] width 82 height 30
click at [101, 31] on div at bounding box center [109, 28] width 24 height 24
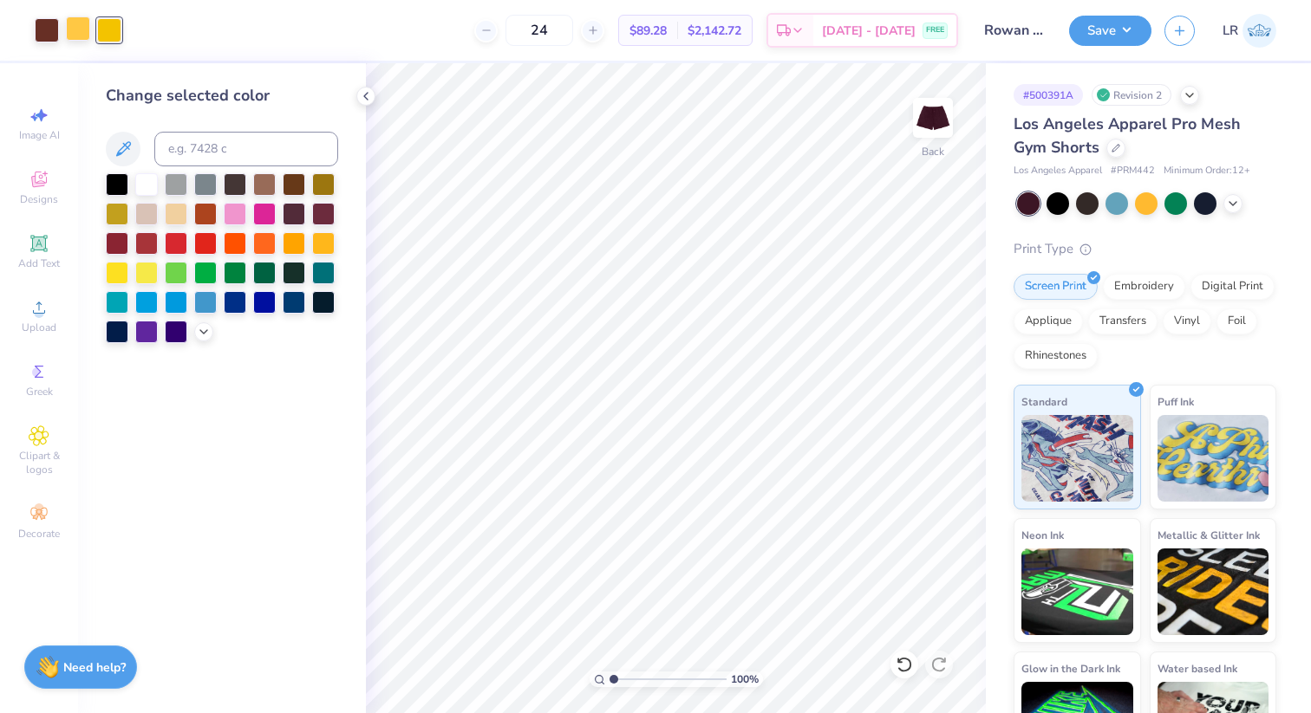
click at [81, 23] on div at bounding box center [78, 28] width 24 height 24
click at [105, 25] on div at bounding box center [109, 28] width 24 height 24
click at [72, 26] on div at bounding box center [78, 28] width 24 height 24
click at [101, 18] on div at bounding box center [109, 28] width 24 height 24
click at [209, 140] on input at bounding box center [246, 149] width 184 height 35
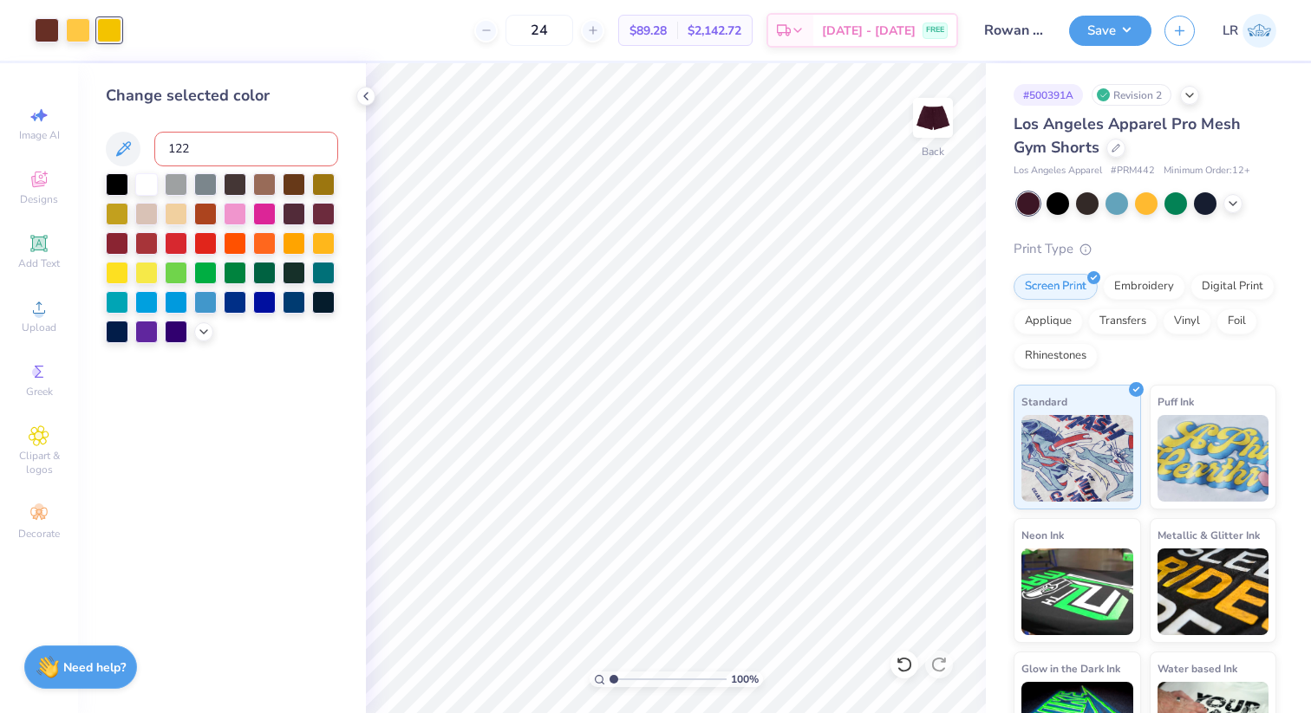
type input "1225"
click at [1117, 23] on button "Save" at bounding box center [1110, 28] width 82 height 30
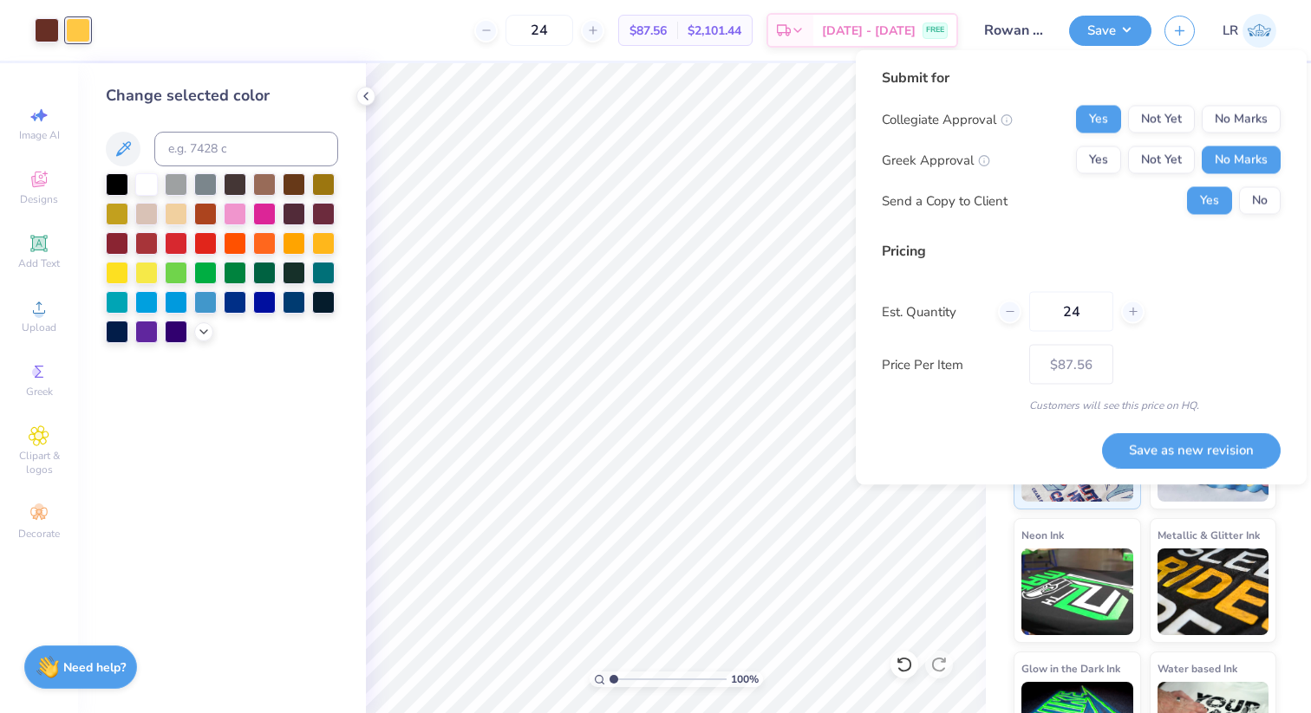
click at [1267, 222] on div "Submit for Collegiate Approval Yes Not Yet No Marks Greek Approval Yes Not Yet …" at bounding box center [1081, 148] width 399 height 160
click at [1267, 182] on div "Collegiate Approval Yes Not Yet No Marks Greek Approval Yes Not Yet No Marks Se…" at bounding box center [1081, 160] width 399 height 109
click at [1267, 188] on button "No" at bounding box center [1260, 201] width 42 height 28
click at [1217, 453] on button "Save as new revision" at bounding box center [1191, 451] width 179 height 36
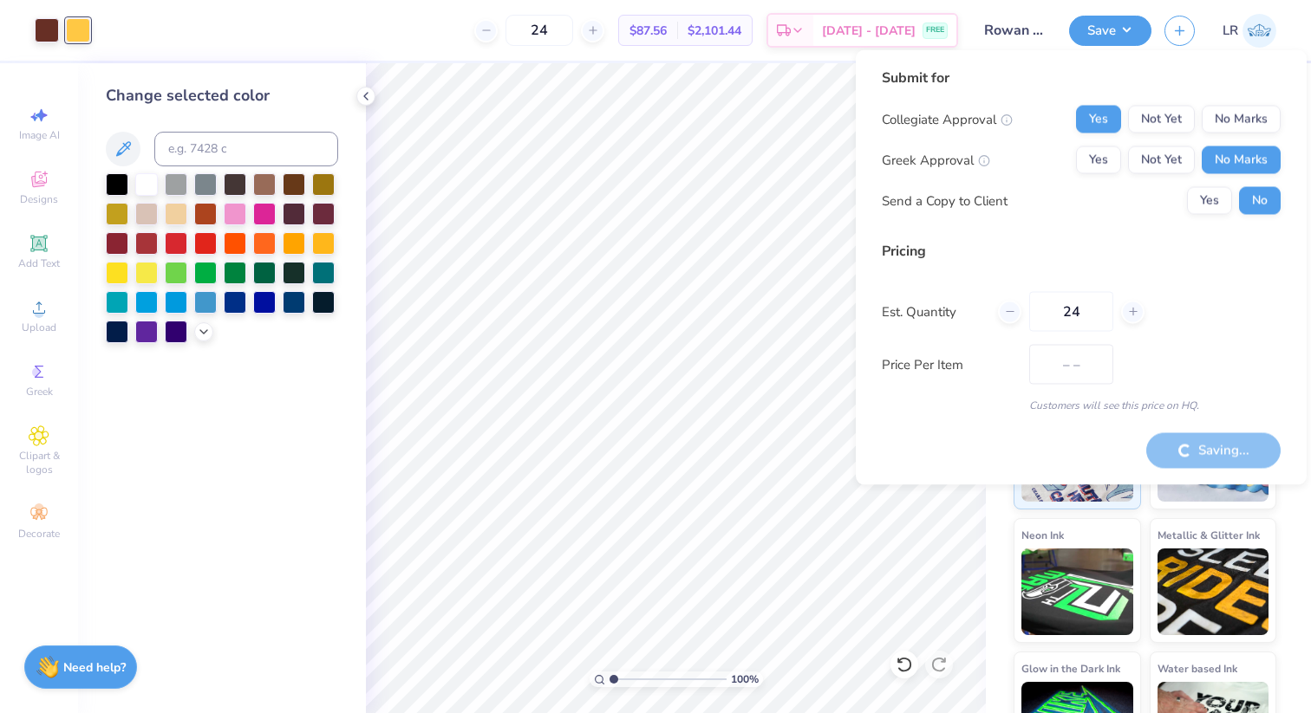
type input "$87.56"
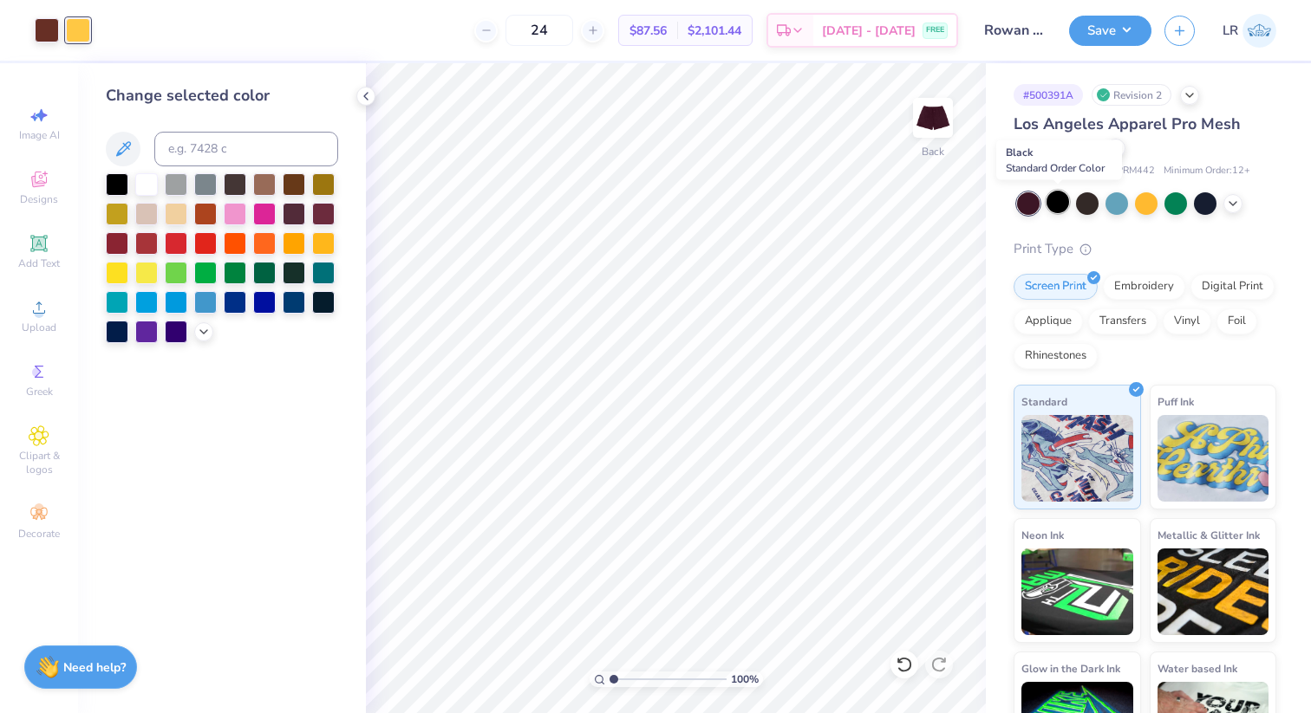
click at [1056, 199] on div at bounding box center [1057, 202] width 23 height 23
click at [1081, 198] on div at bounding box center [1087, 202] width 23 height 23
click at [1085, 199] on div at bounding box center [1087, 202] width 23 height 23
click at [1248, 32] on img at bounding box center [1259, 31] width 34 height 34
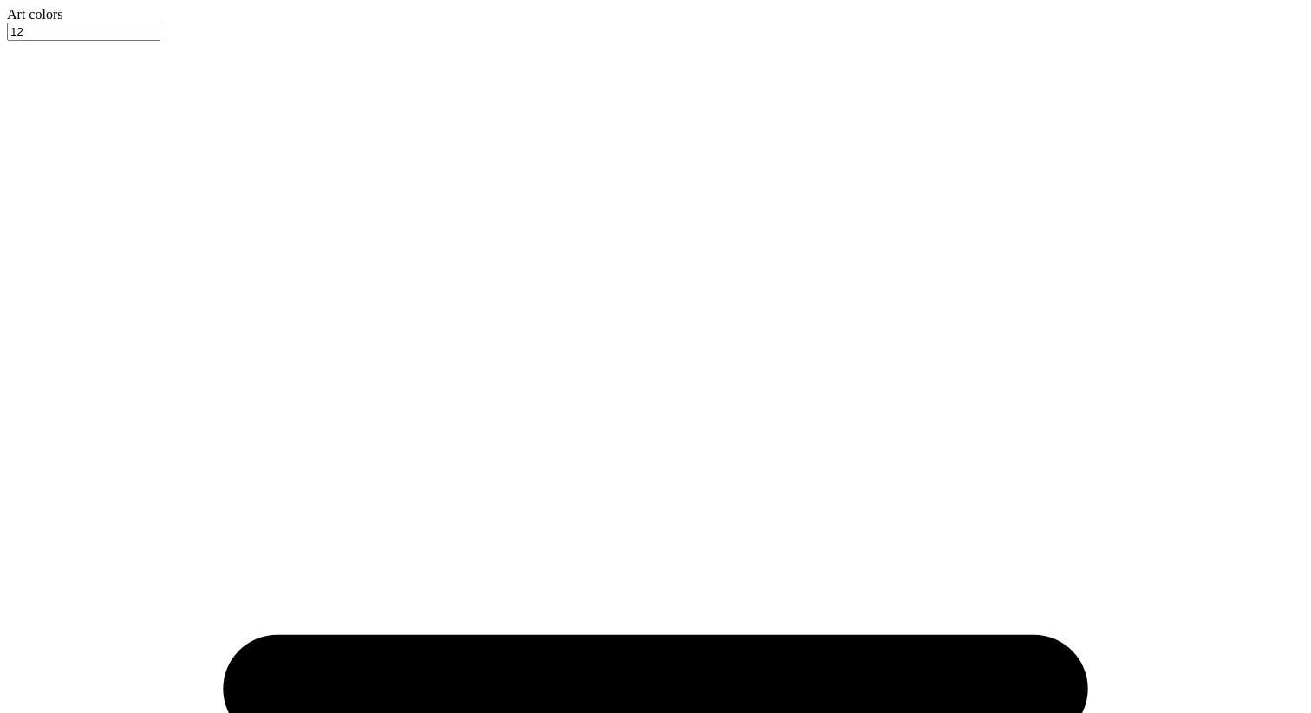
type input "3.24"
type input "2.83"
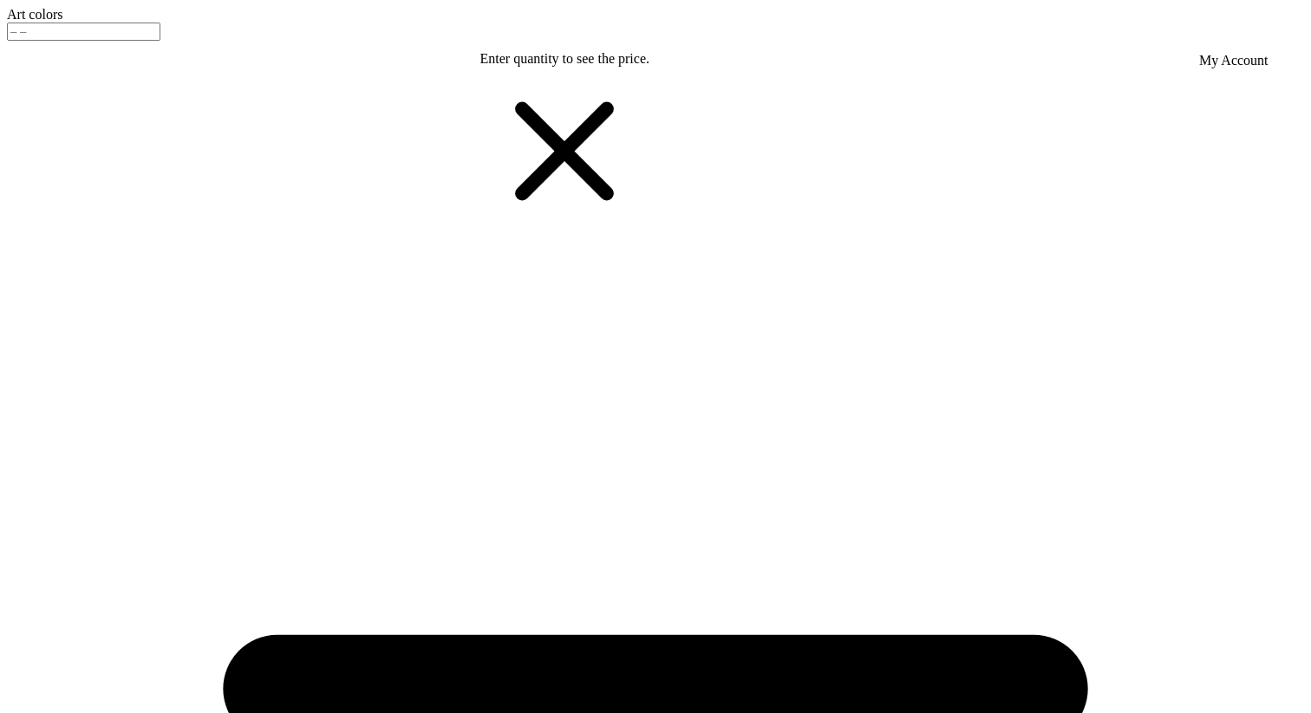
scroll to position [154, 0]
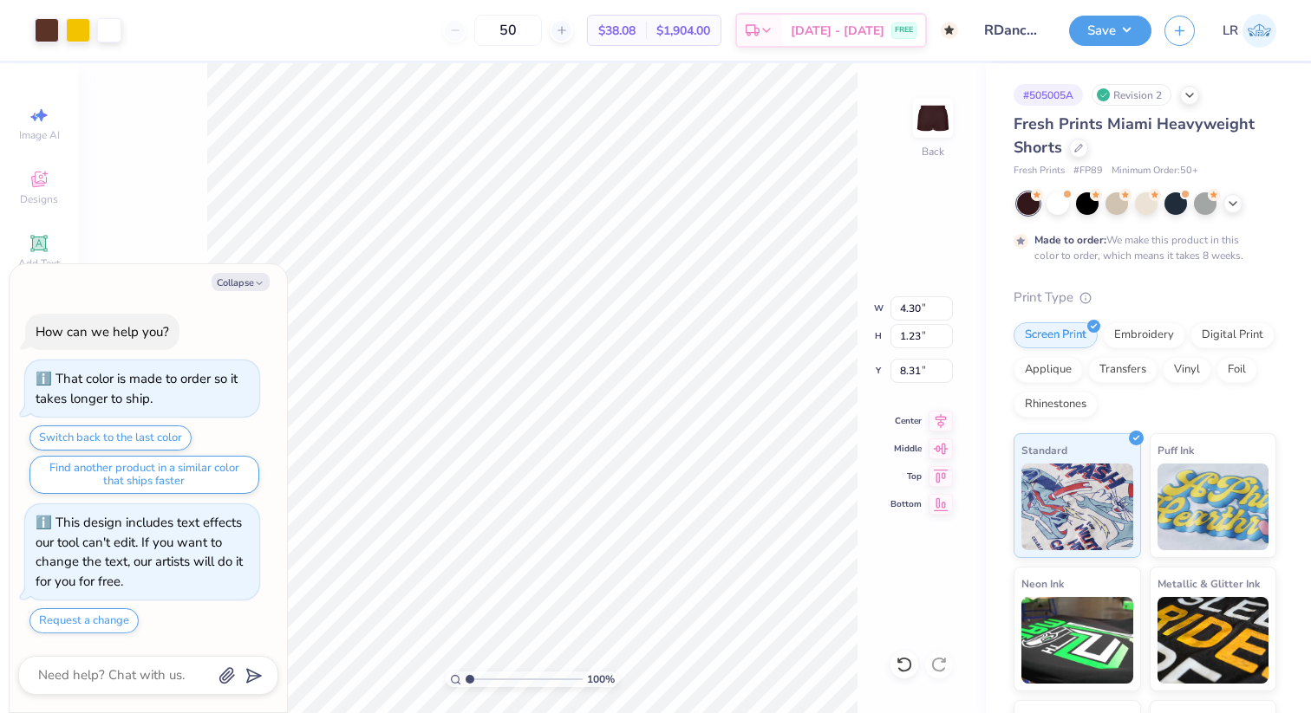
type textarea "x"
type input "8.17"
click at [1081, 147] on icon at bounding box center [1078, 146] width 9 height 9
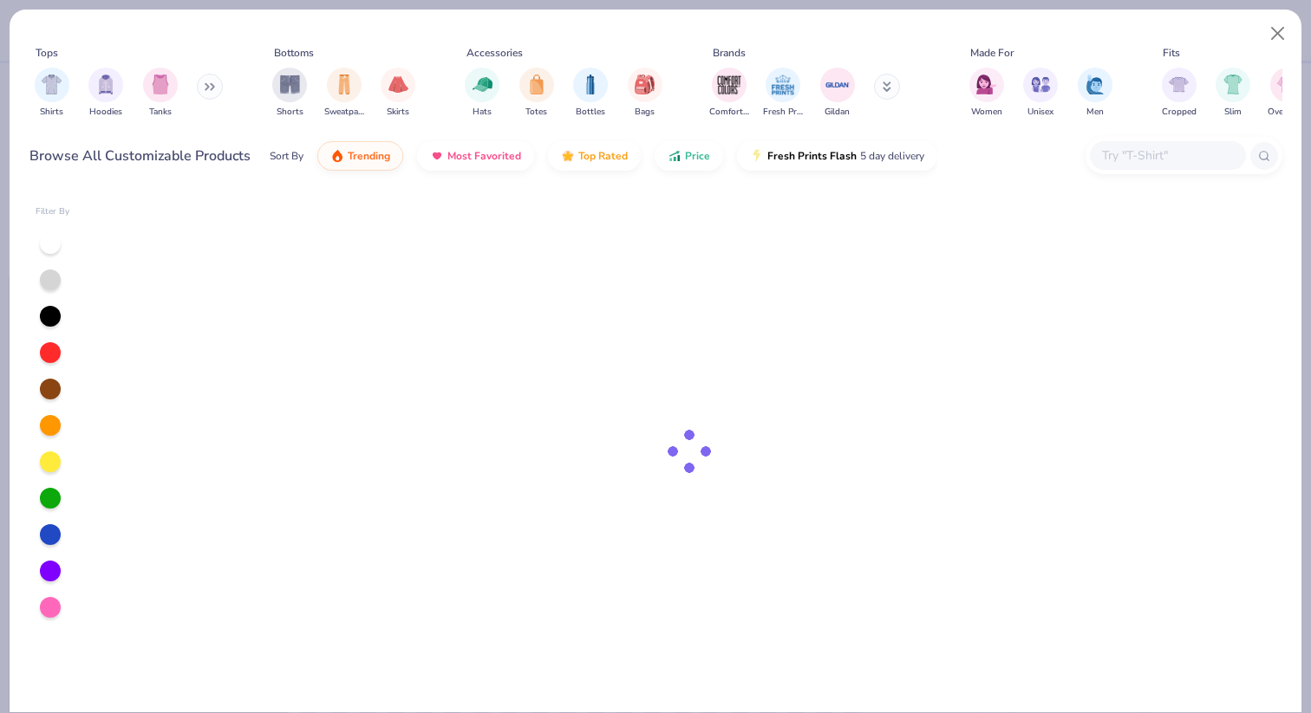
type textarea "x"
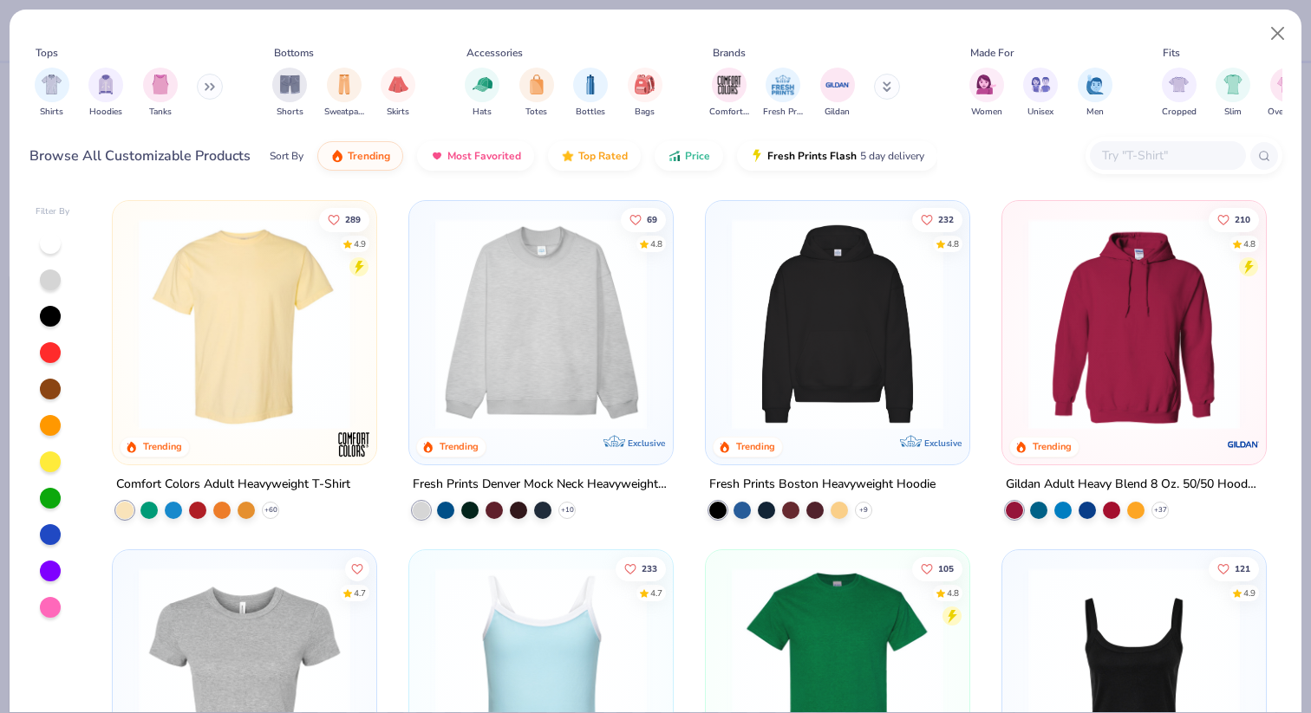
click at [1157, 156] on input "text" at bounding box center [1167, 156] width 134 height 20
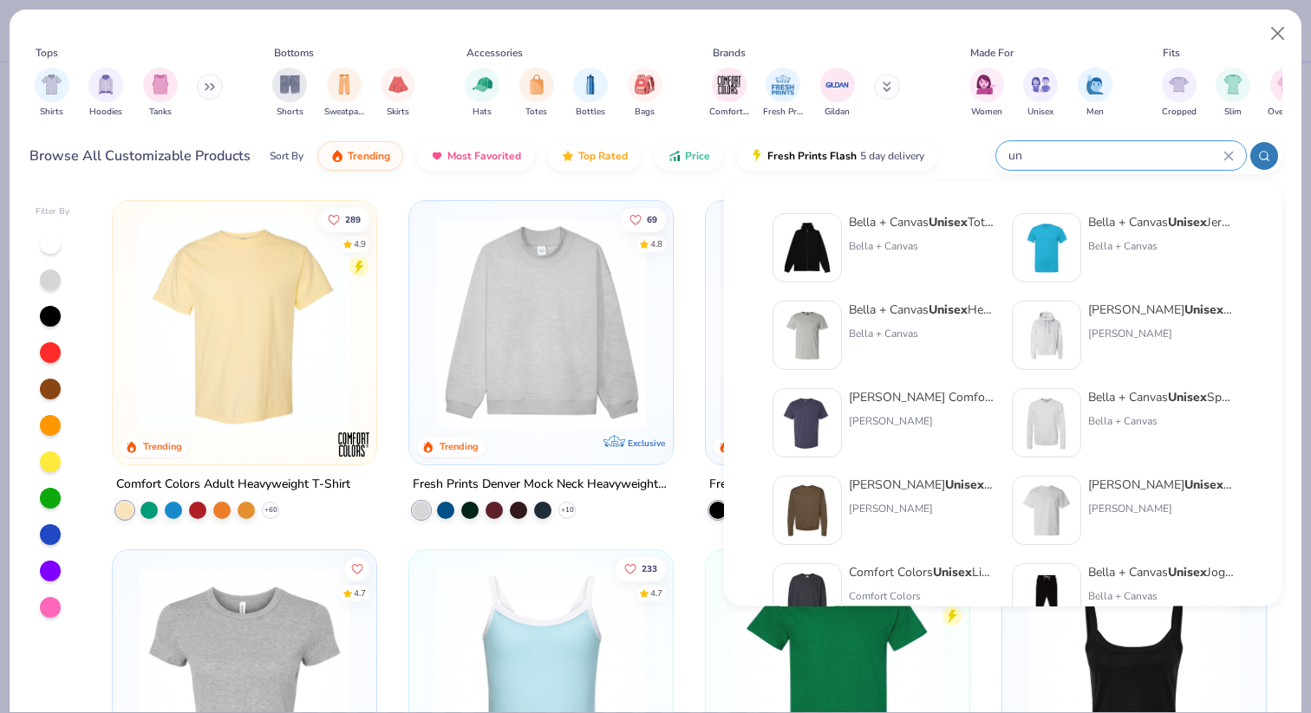
type input "u"
type input "shorts"
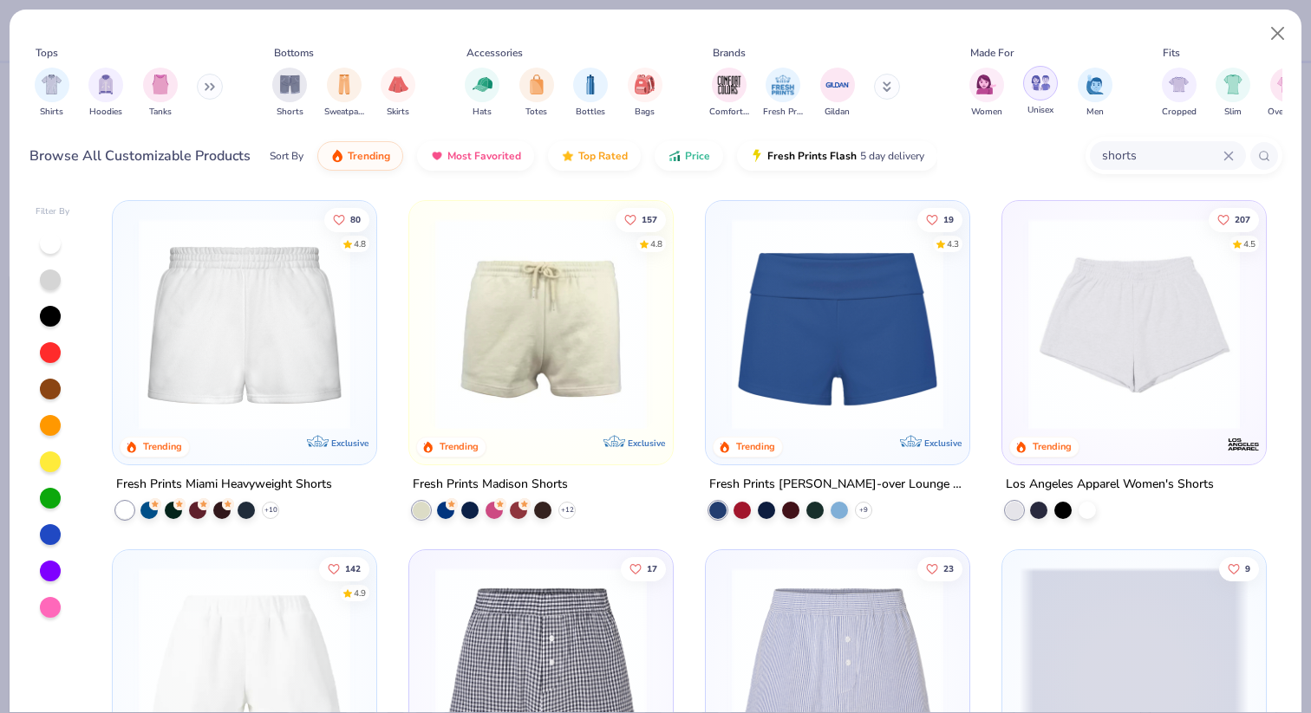
click at [1035, 95] on div "filter for Unisex" at bounding box center [1040, 83] width 35 height 35
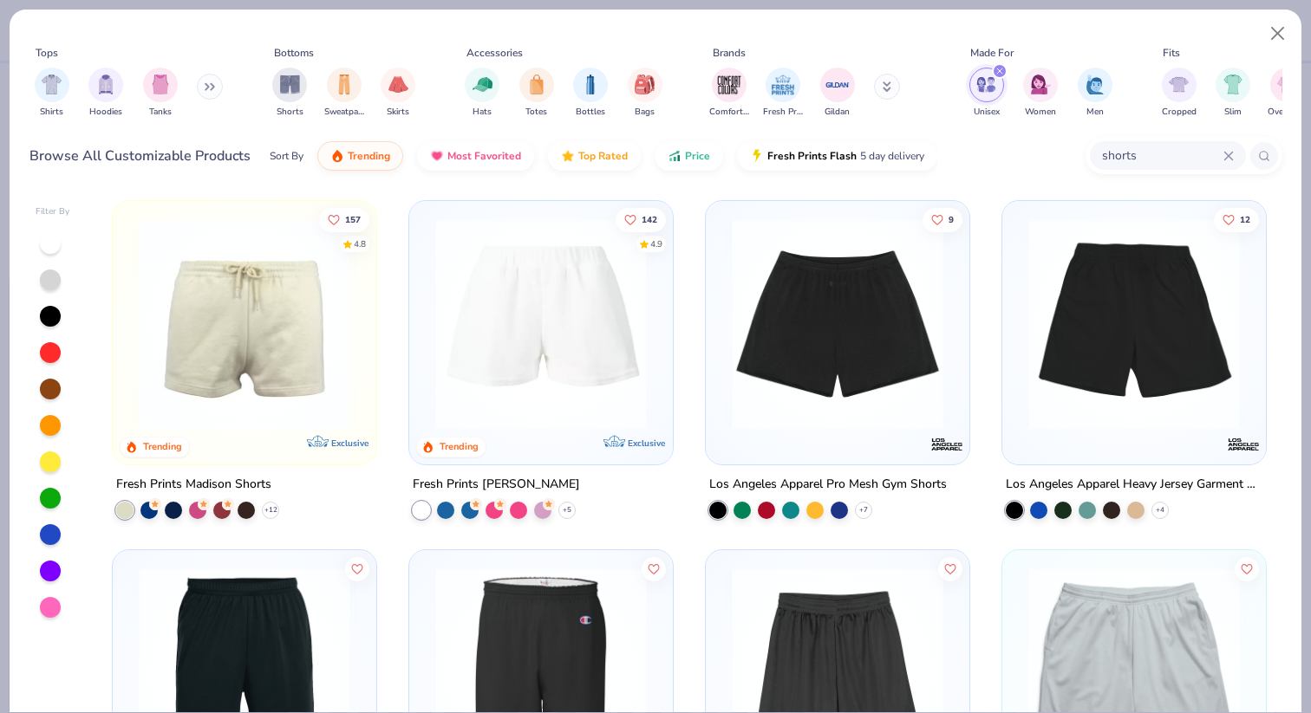
click at [864, 326] on img at bounding box center [837, 324] width 229 height 212
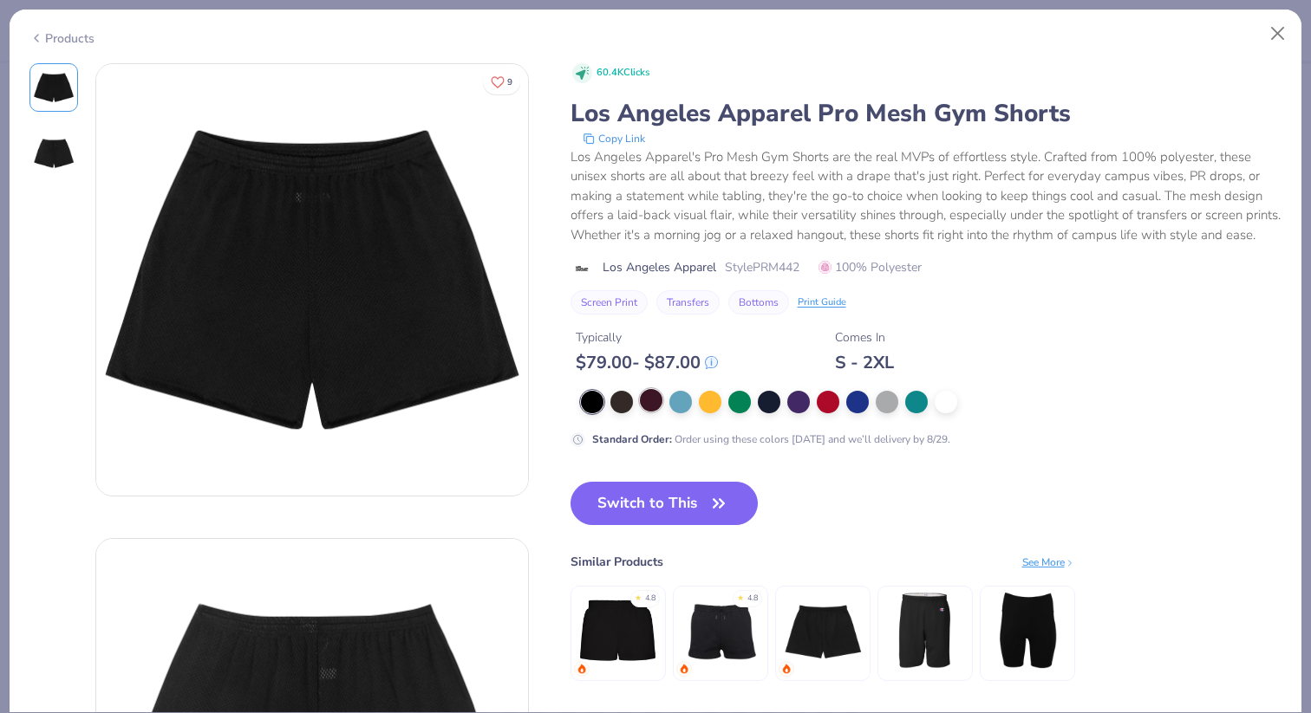
click at [647, 412] on div at bounding box center [651, 400] width 23 height 23
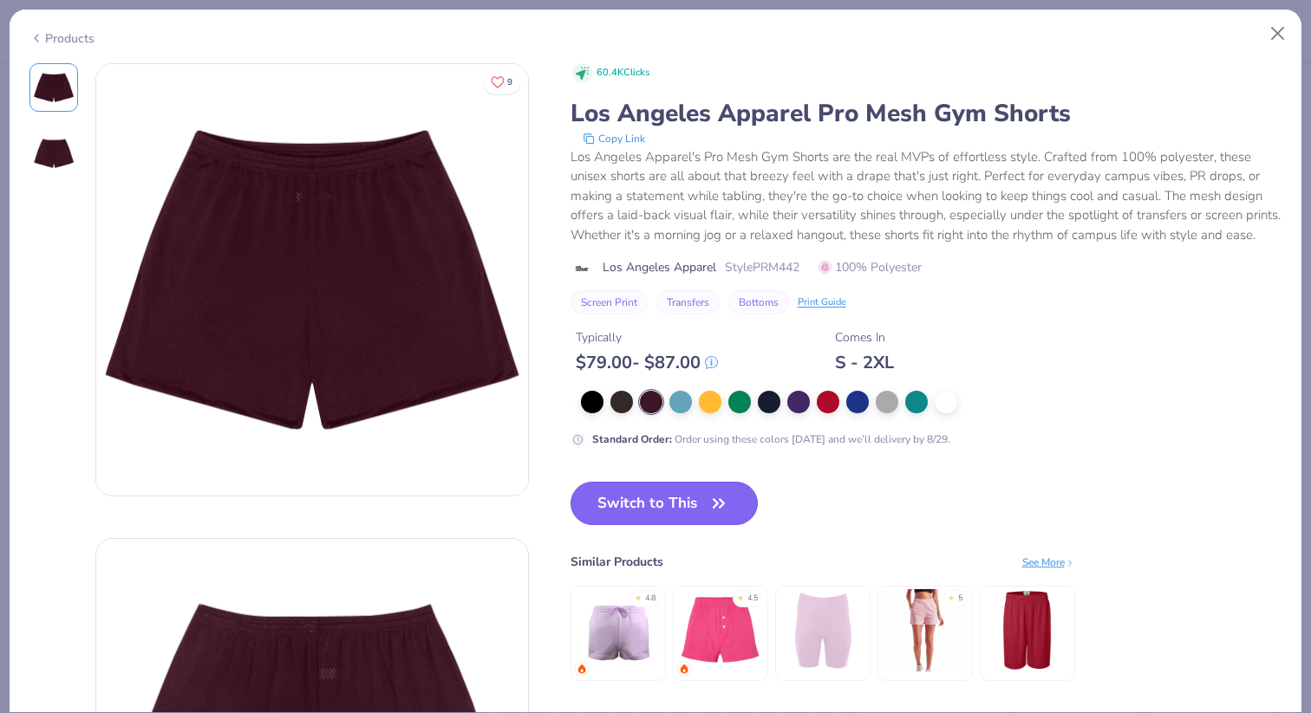
click at [647, 525] on button "Switch to This" at bounding box center [664, 503] width 188 height 43
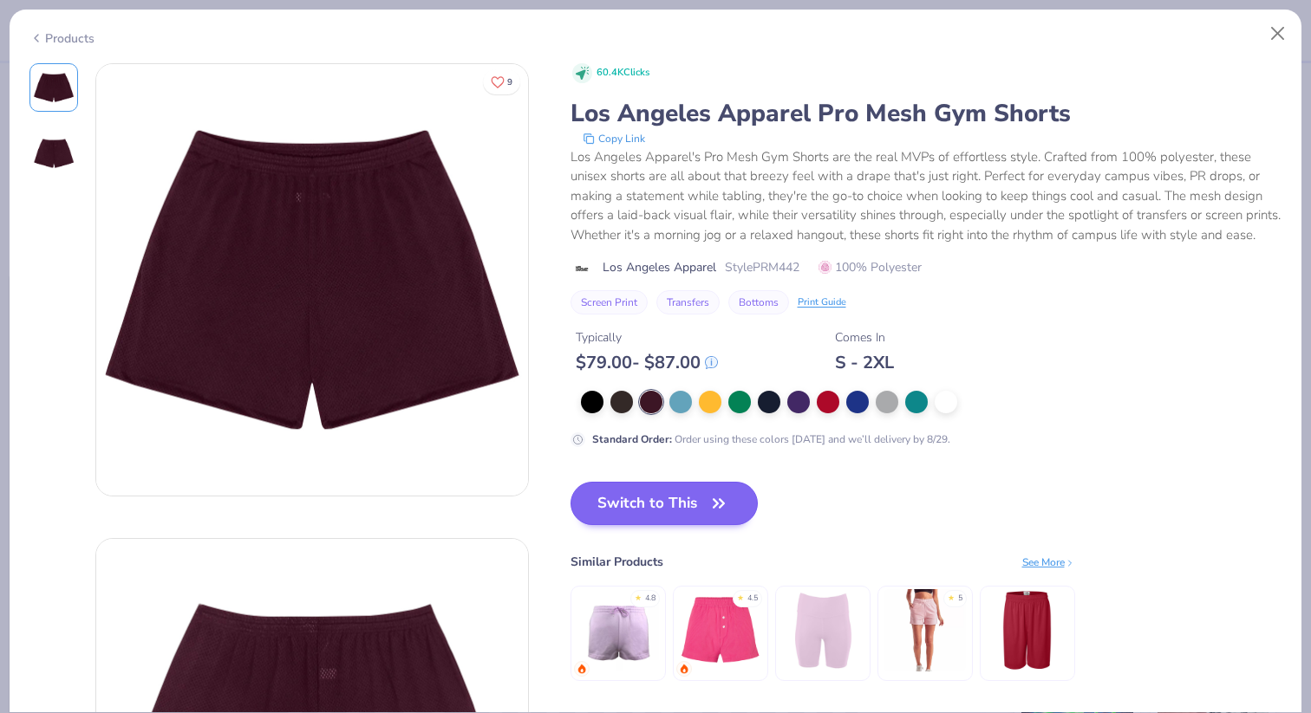
scroll to position [34, 0]
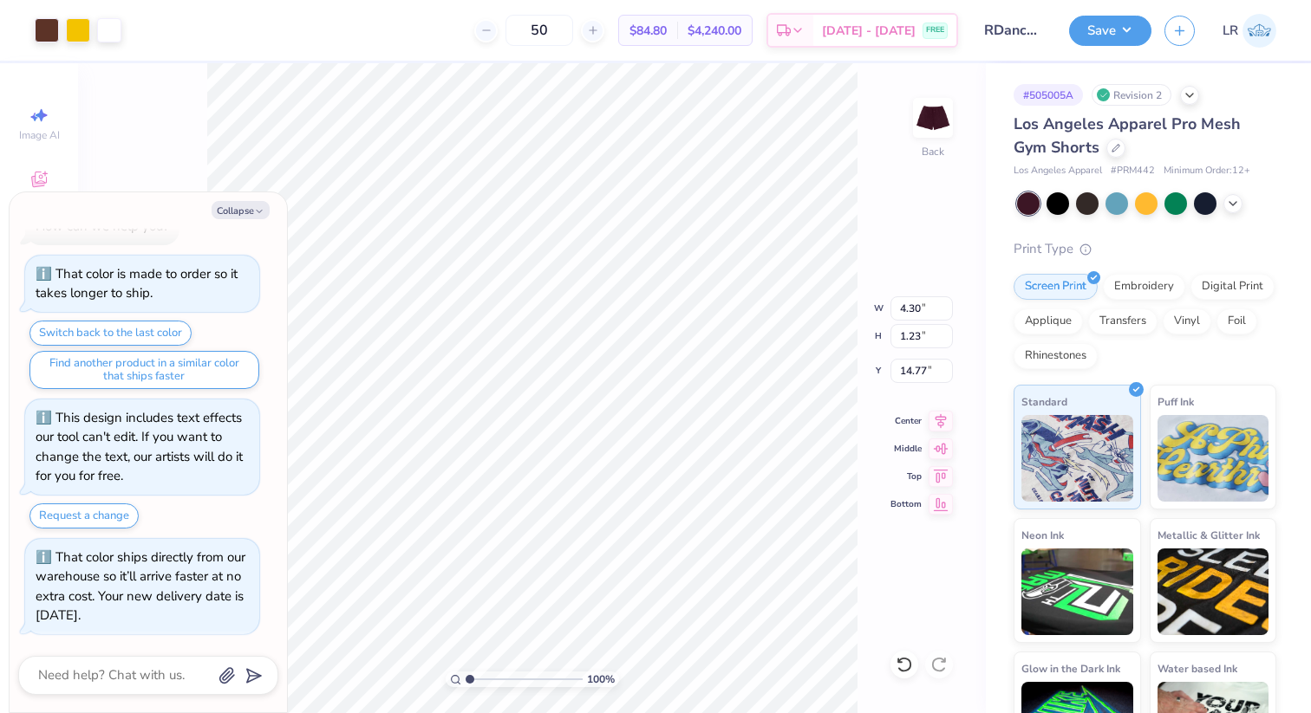
type textarea "x"
type input "6.44"
type input "1.85"
type input "14.15"
type textarea "x"
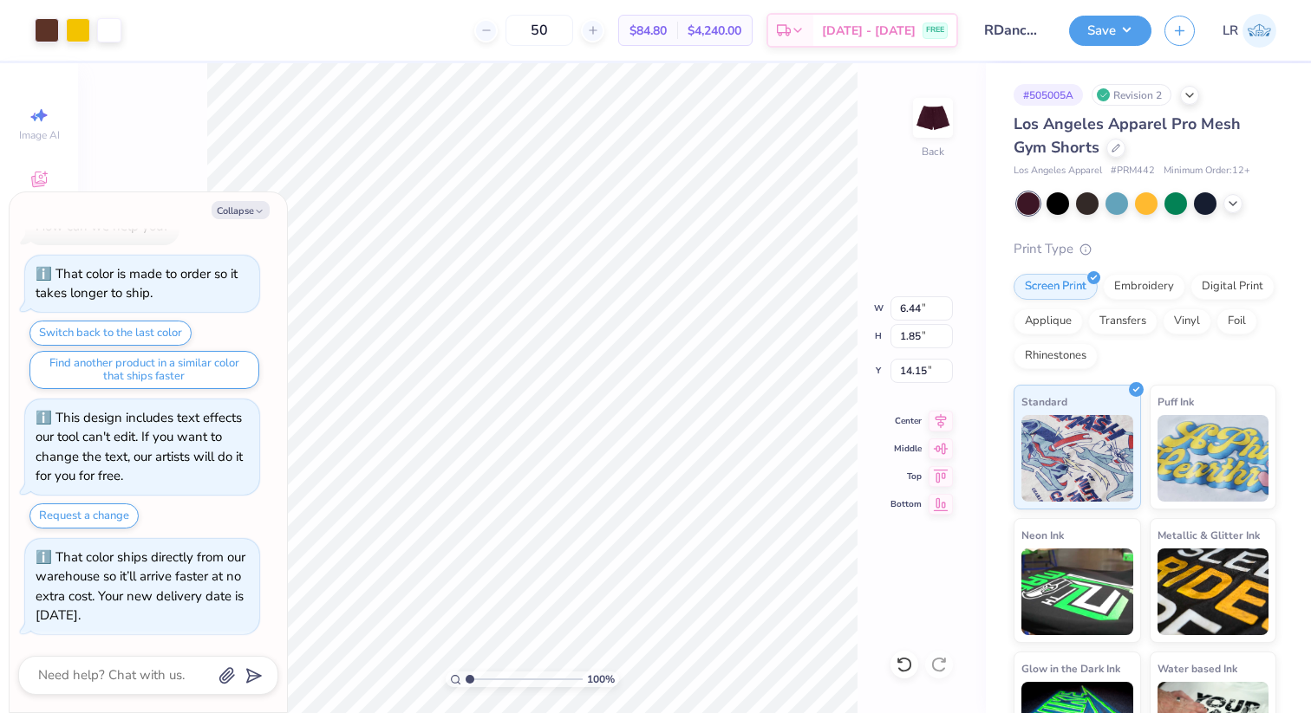
type input "12.67"
type textarea "x"
type input "5.75"
type input "3.34"
type input "12.02"
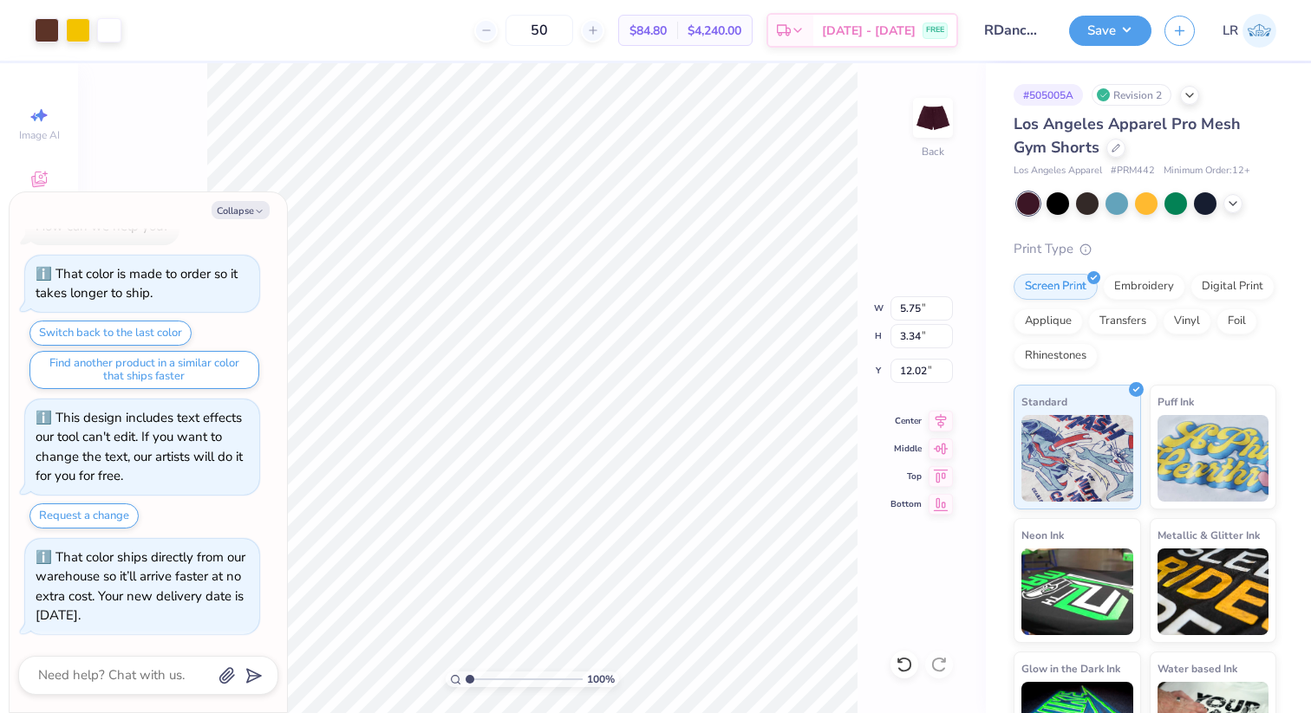
type textarea "x"
type input "12.66"
type textarea "x"
type input "6.43"
type input "3.73"
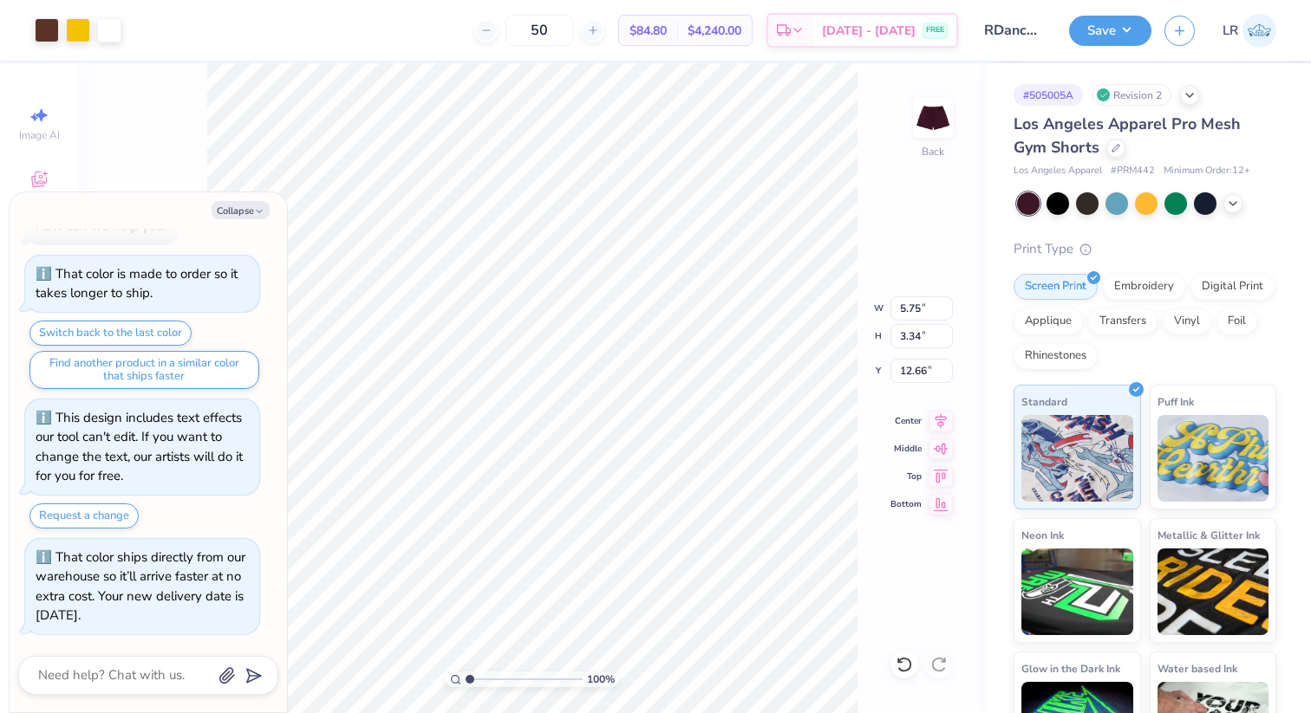
type input "12.27"
click at [248, 212] on button "Collapse" at bounding box center [241, 210] width 58 height 18
type textarea "x"
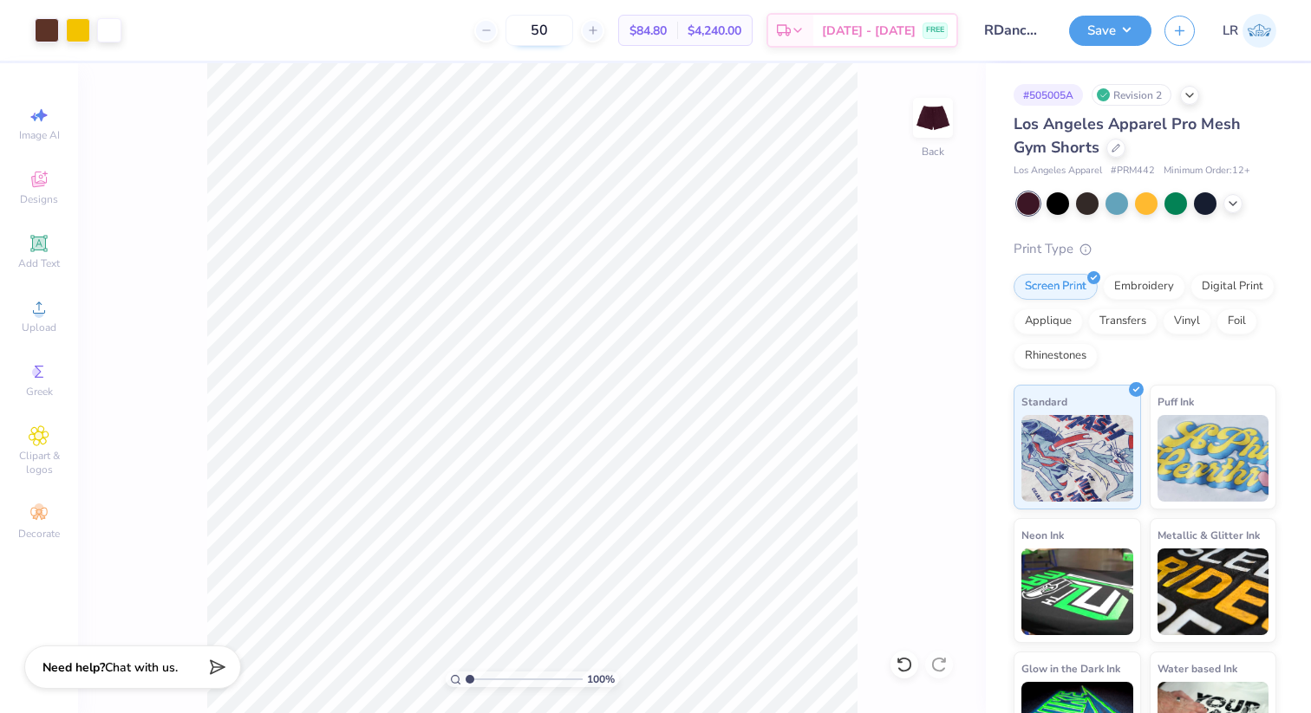
click at [566, 34] on input "50" at bounding box center [539, 30] width 68 height 31
type input "5"
type input "24"
click at [1116, 36] on button "Save" at bounding box center [1110, 28] width 82 height 30
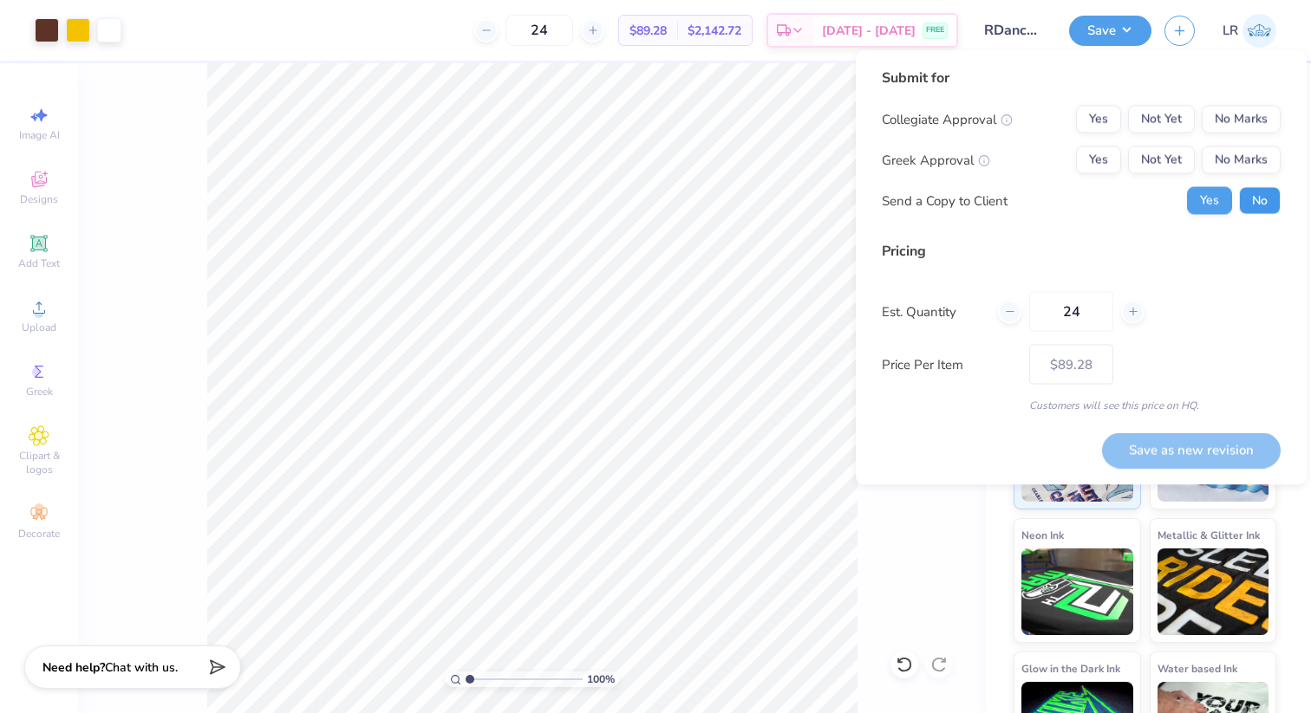
click at [1257, 192] on button "No" at bounding box center [1260, 201] width 42 height 28
click at [1246, 111] on button "No Marks" at bounding box center [1241, 120] width 79 height 28
click at [1095, 113] on button "Yes" at bounding box center [1098, 120] width 45 height 28
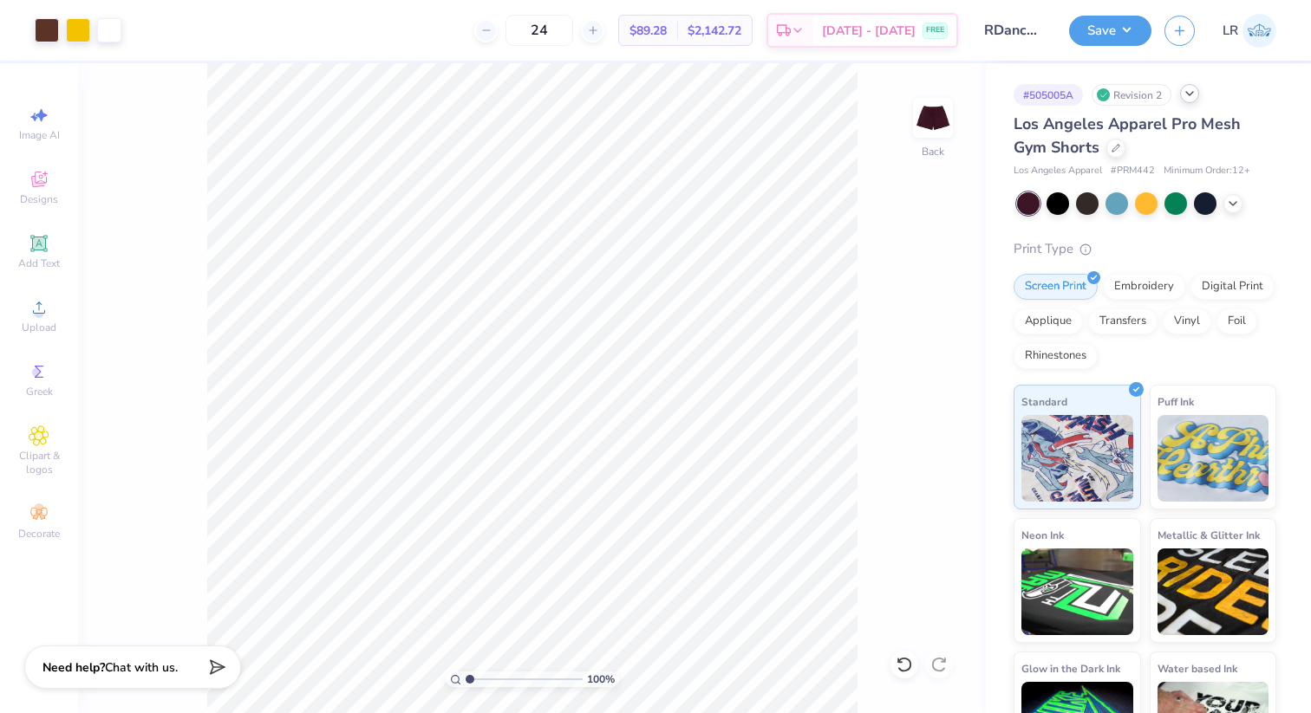
click at [1185, 97] on icon at bounding box center [1189, 94] width 14 height 14
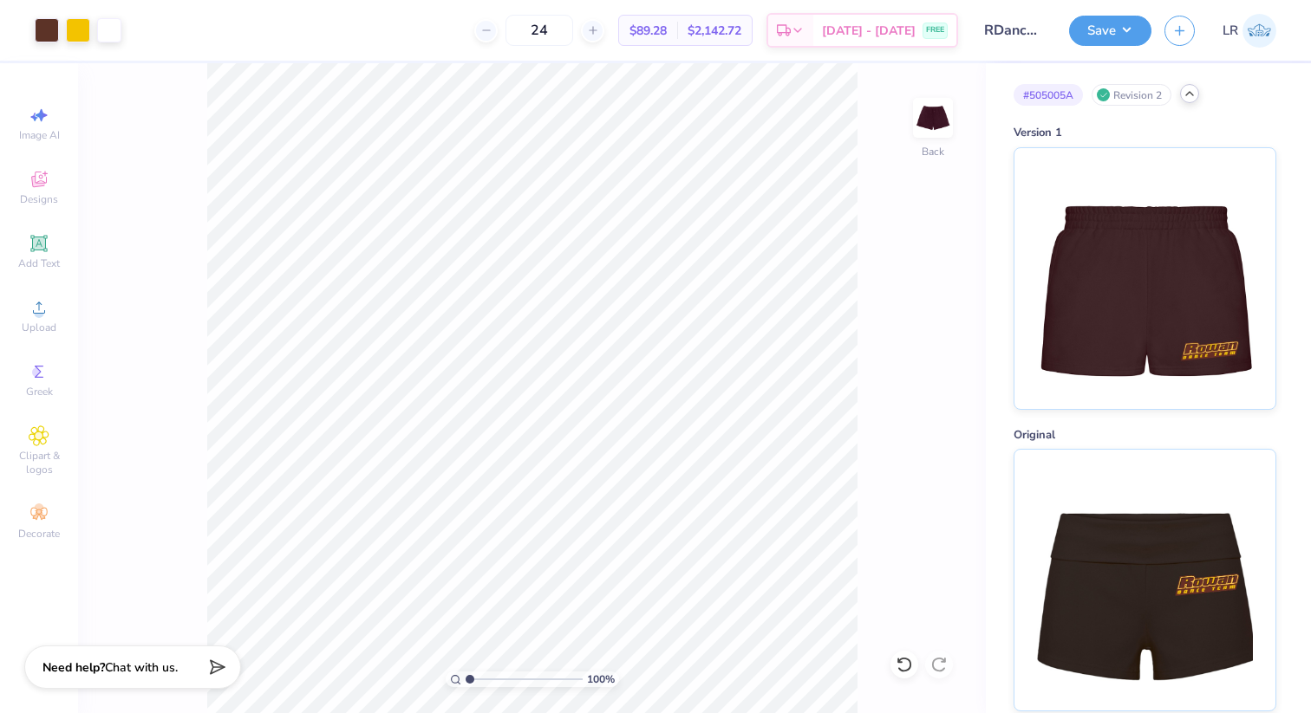
click at [1189, 84] on div at bounding box center [1189, 93] width 19 height 19
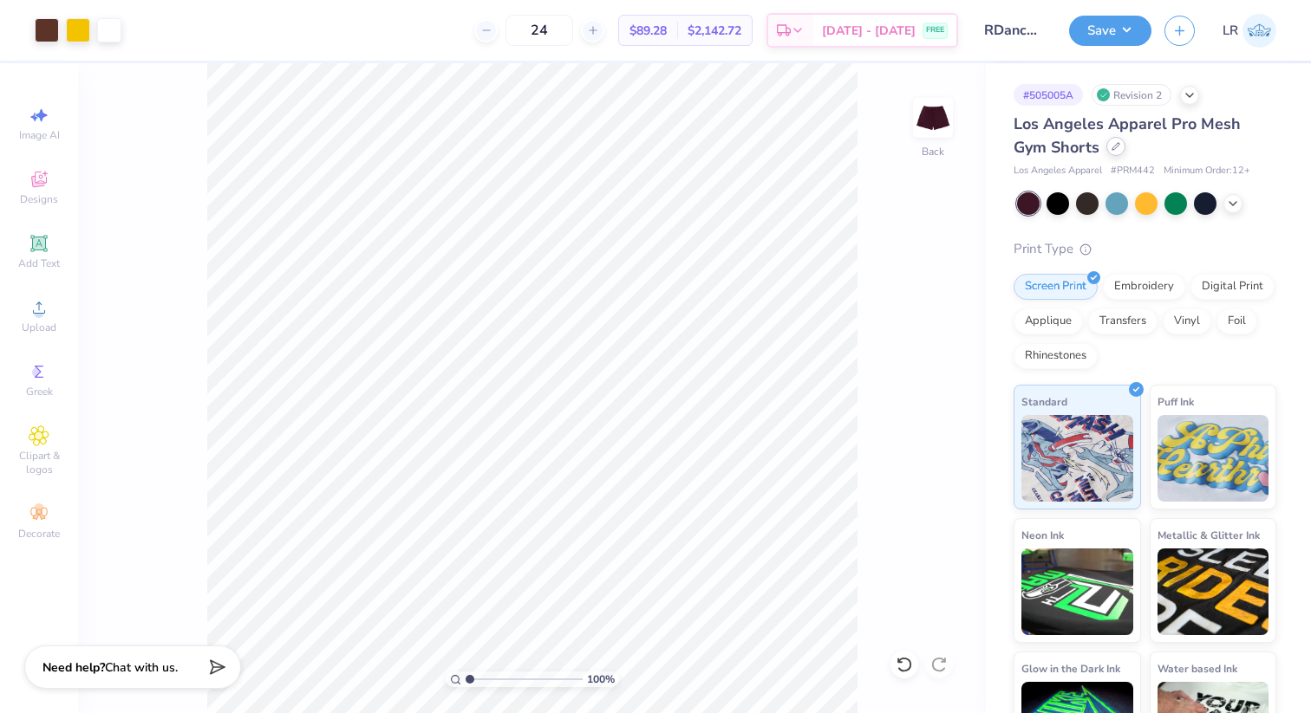
click at [1112, 143] on icon at bounding box center [1115, 146] width 7 height 7
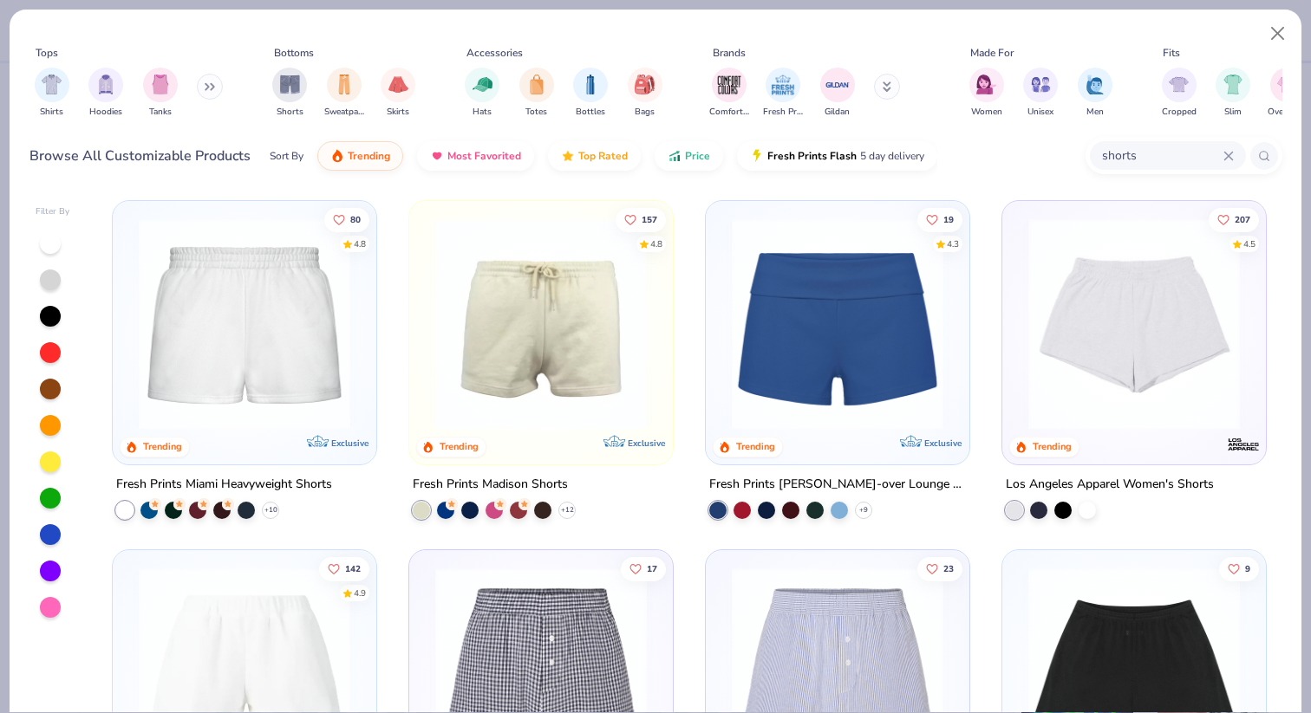
click at [1221, 149] on input "shorts" at bounding box center [1161, 156] width 123 height 20
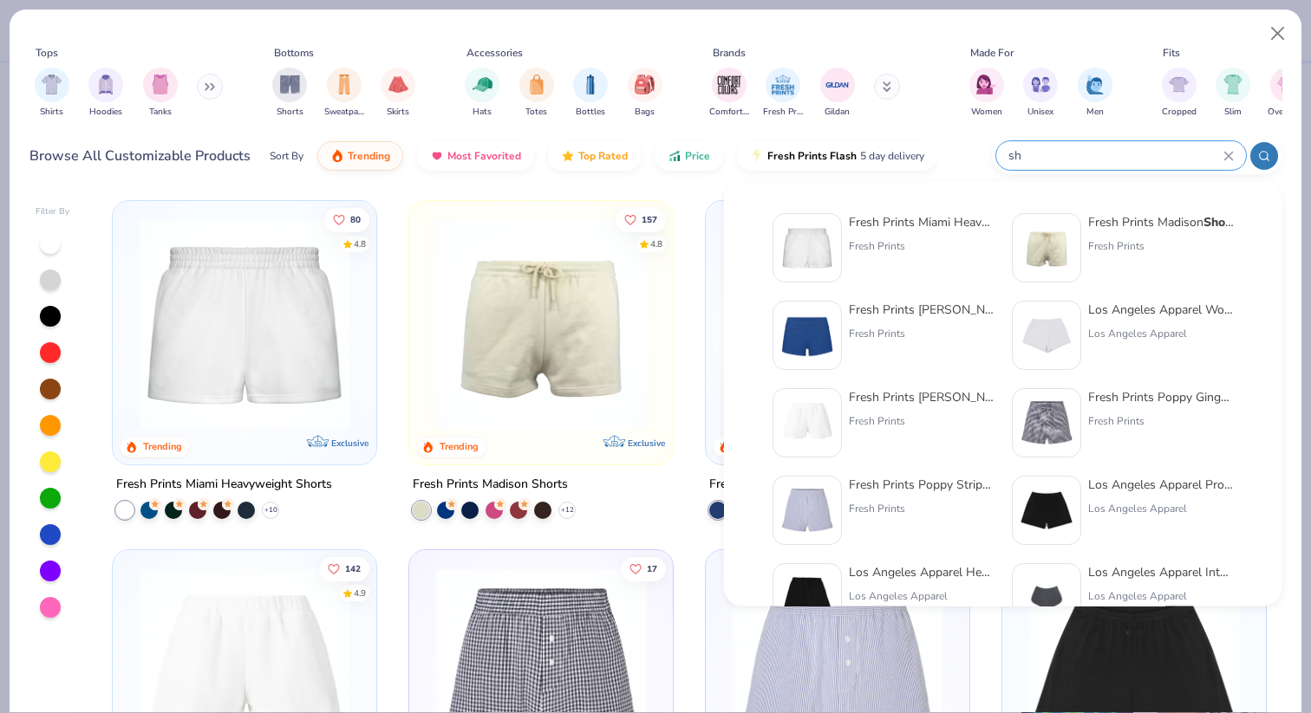
type input "s"
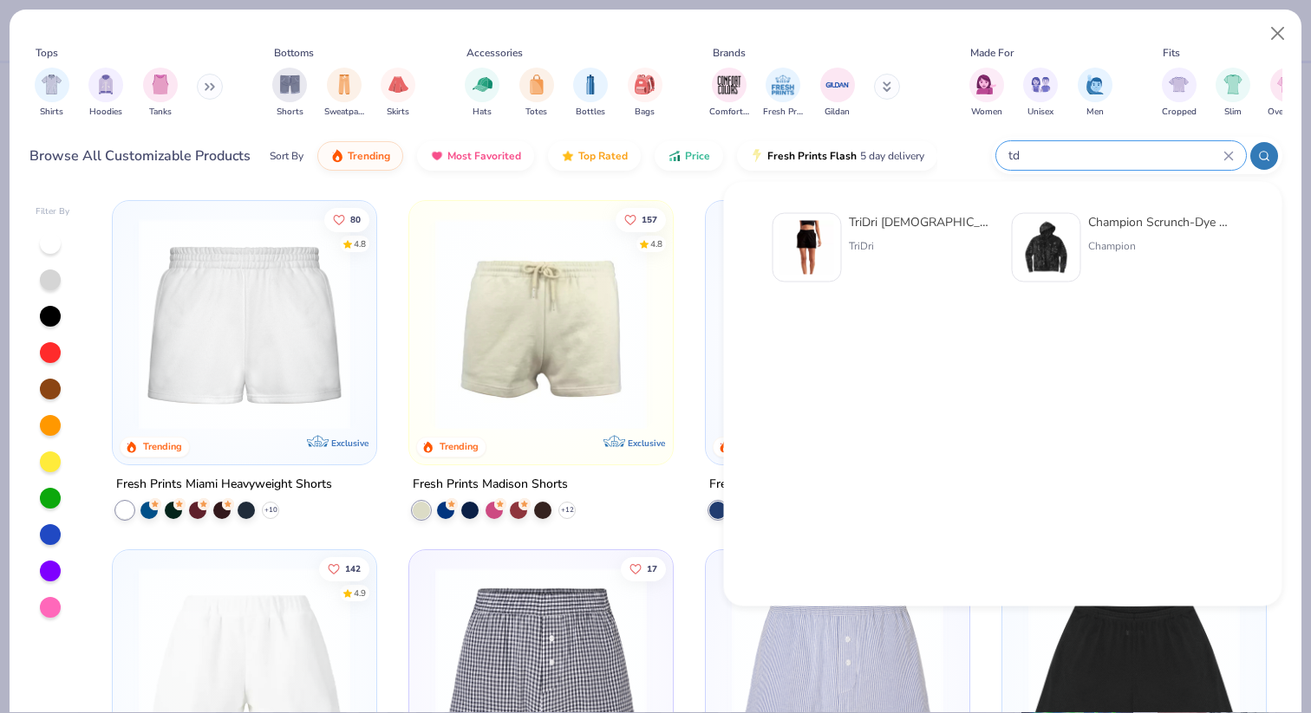
type input "td"
